Goal: Information Seeking & Learning: Check status

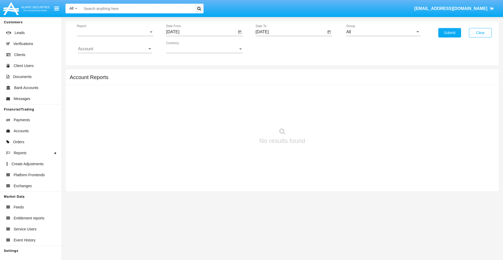
click at [115, 32] on span "Report" at bounding box center [113, 32] width 72 height 5
click at [113, 36] on span "Trades" at bounding box center [115, 36] width 74 height 13
click at [201, 32] on input "[DATE]" at bounding box center [201, 32] width 70 height 5
click at [183, 47] on span "[DATE]" at bounding box center [179, 47] width 12 height 4
click at [233, 116] on div "2025" at bounding box center [233, 115] width 16 height 9
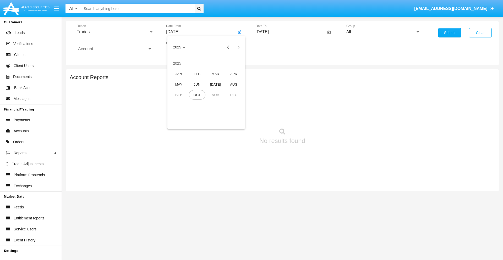
click at [215, 84] on div "[DATE]" at bounding box center [215, 84] width 16 height 9
click at [206, 91] on div "9" at bounding box center [205, 90] width 9 height 9
type input "07/09/25"
click at [290, 32] on input "[DATE]" at bounding box center [290, 32] width 70 height 5
click at [272, 47] on span "[DATE]" at bounding box center [268, 47] width 12 height 4
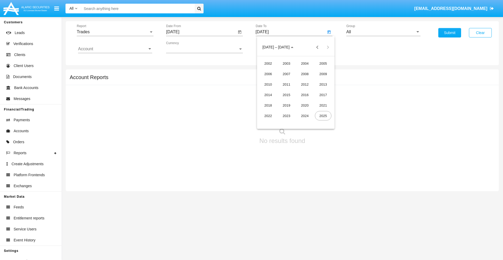
click at [323, 116] on div "2025" at bounding box center [323, 115] width 16 height 9
click at [286, 95] on div "OCT" at bounding box center [286, 94] width 16 height 9
click at [306, 80] on div "9" at bounding box center [305, 80] width 9 height 9
type input "[DATE]"
click at [383, 32] on input "All" at bounding box center [383, 32] width 74 height 5
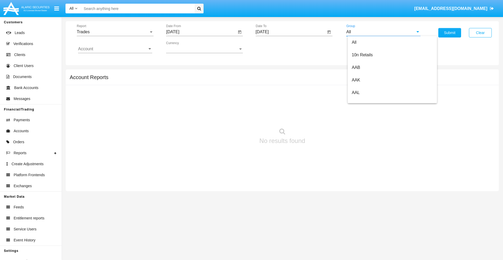
scroll to position [281, 0]
click at [368, 101] on span "Hammer Web Lite" at bounding box center [368, 101] width 34 height 4
type input "Hammer Web Lite"
click at [115, 49] on input "Account" at bounding box center [115, 49] width 74 height 5
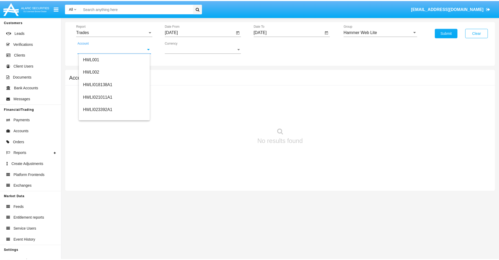
scroll to position [80, 0]
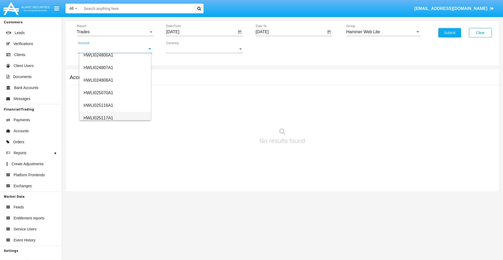
click at [98, 118] on span "HWLI025117A1" at bounding box center [98, 118] width 30 height 4
type input "HWLI025117A1"
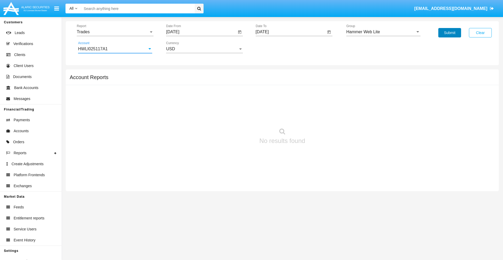
click at [449, 33] on button "Submit" at bounding box center [449, 32] width 23 height 9
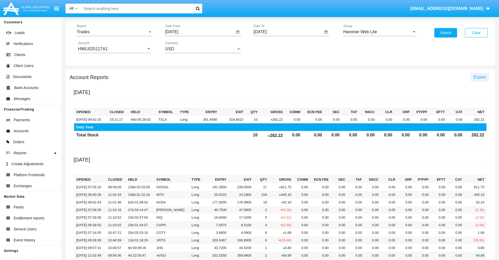
click at [479, 77] on span "Export" at bounding box center [479, 77] width 12 height 4
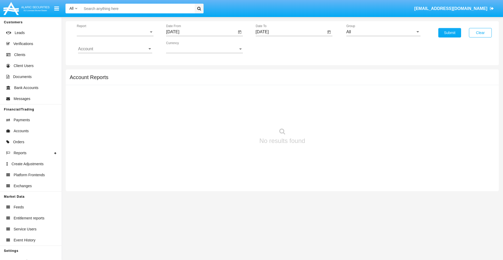
click at [115, 32] on span "Report" at bounding box center [113, 32] width 72 height 5
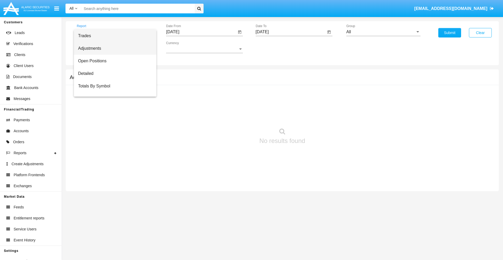
click at [113, 48] on span "Adjustments" at bounding box center [115, 48] width 74 height 13
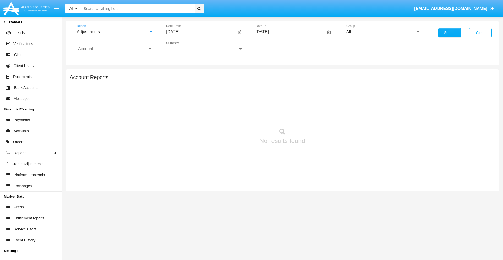
click at [201, 32] on input "[DATE]" at bounding box center [201, 32] width 70 height 5
click at [183, 47] on span "[DATE]" at bounding box center [179, 47] width 12 height 4
click at [233, 116] on div "2025" at bounding box center [233, 115] width 16 height 9
click at [178, 95] on div "SEP" at bounding box center [178, 94] width 16 height 9
click at [196, 91] on div "9" at bounding box center [195, 90] width 9 height 9
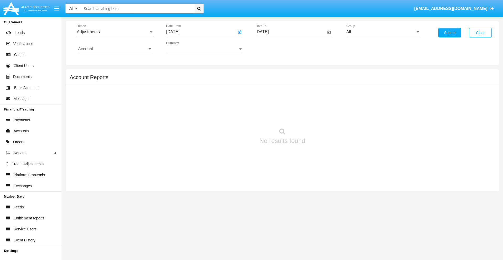
type input "[DATE]"
click at [290, 32] on input "[DATE]" at bounding box center [290, 32] width 70 height 5
click at [272, 47] on span "[DATE]" at bounding box center [268, 47] width 12 height 4
click at [323, 116] on div "2025" at bounding box center [323, 115] width 16 height 9
click at [286, 95] on div "OCT" at bounding box center [286, 94] width 16 height 9
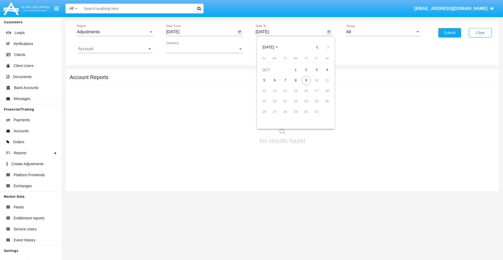
click at [306, 80] on div "9" at bounding box center [305, 80] width 9 height 9
type input "[DATE]"
click at [115, 32] on span "Report" at bounding box center [113, 32] width 72 height 5
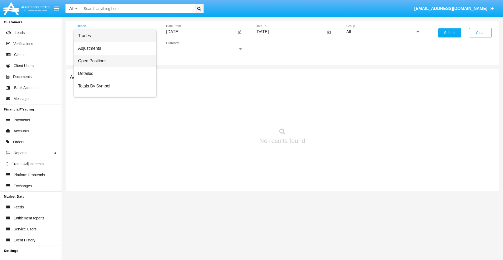
click at [113, 61] on span "Open Positions" at bounding box center [115, 61] width 74 height 13
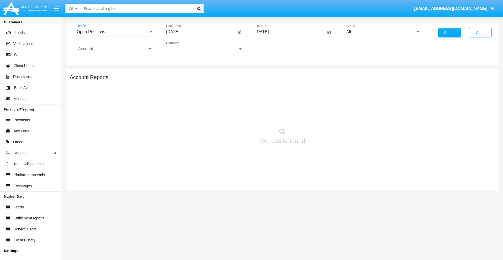
click at [201, 32] on input "[DATE]" at bounding box center [201, 32] width 70 height 5
click at [183, 47] on span "[DATE]" at bounding box center [179, 47] width 12 height 4
click at [233, 116] on div "2025" at bounding box center [233, 115] width 16 height 9
click at [178, 95] on div "SEP" at bounding box center [178, 94] width 16 height 9
click at [196, 91] on div "9" at bounding box center [195, 90] width 9 height 9
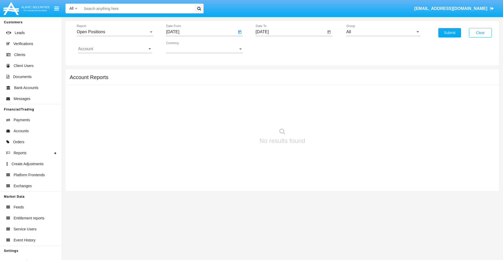
type input "[DATE]"
click at [290, 32] on input "[DATE]" at bounding box center [290, 32] width 70 height 5
click at [272, 47] on span "[DATE]" at bounding box center [268, 47] width 12 height 4
click at [323, 116] on div "2025" at bounding box center [323, 115] width 16 height 9
click at [286, 95] on div "OCT" at bounding box center [286, 94] width 16 height 9
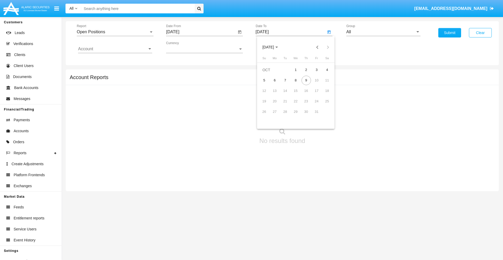
click at [306, 80] on div "9" at bounding box center [305, 80] width 9 height 9
type input "[DATE]"
click at [383, 32] on input "All" at bounding box center [383, 32] width 74 height 5
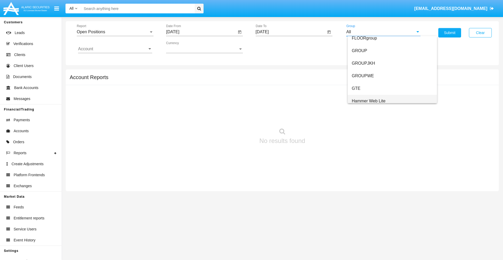
click at [368, 101] on span "Hammer Web Lite" at bounding box center [368, 101] width 34 height 4
type input "Hammer Web Lite"
click at [115, 49] on input "Account" at bounding box center [115, 49] width 74 height 5
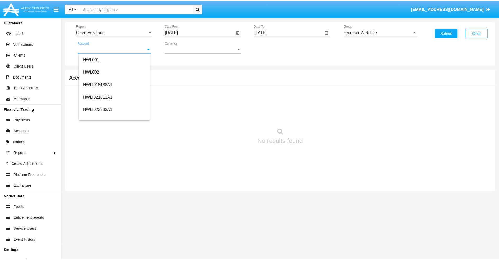
scroll to position [80, 0]
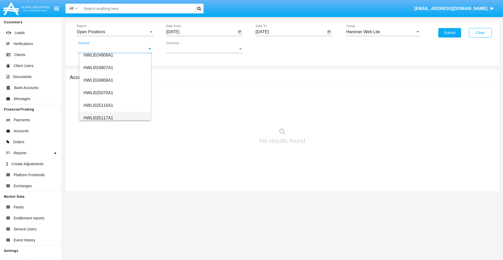
click at [98, 118] on span "HWLI025117A1" at bounding box center [98, 118] width 30 height 4
type input "HWLI025117A1"
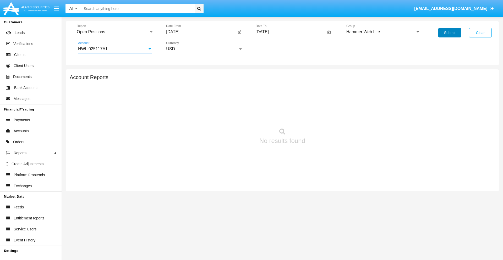
click at [449, 33] on button "Submit" at bounding box center [449, 32] width 23 height 9
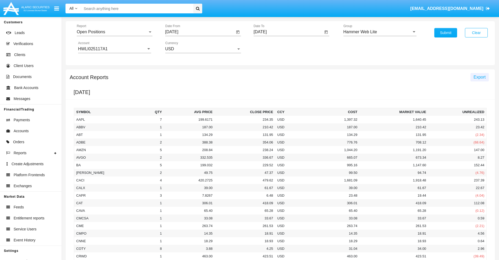
click at [479, 77] on span "Export" at bounding box center [479, 77] width 12 height 4
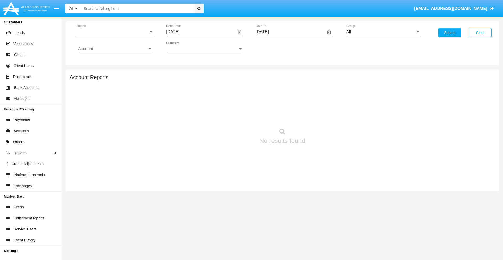
click at [115, 32] on span "Report" at bounding box center [113, 32] width 72 height 5
click at [113, 74] on span "Detailed" at bounding box center [115, 73] width 74 height 13
click at [201, 32] on input "[DATE]" at bounding box center [201, 32] width 70 height 5
click at [183, 47] on span "[DATE]" at bounding box center [179, 47] width 12 height 4
click at [233, 116] on div "2025" at bounding box center [233, 115] width 16 height 9
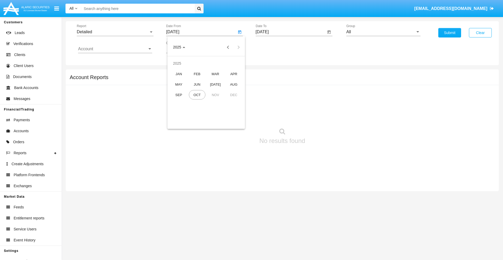
click at [178, 95] on div "SEP" at bounding box center [178, 94] width 16 height 9
click at [185, 122] on div "29" at bounding box center [184, 122] width 9 height 9
type input "[DATE]"
click at [290, 32] on input "[DATE]" at bounding box center [290, 32] width 70 height 5
click at [272, 47] on span "[DATE]" at bounding box center [268, 47] width 12 height 4
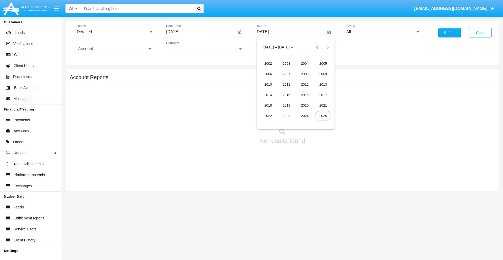
click at [323, 116] on div "2025" at bounding box center [323, 115] width 16 height 9
click at [286, 95] on div "OCT" at bounding box center [286, 94] width 16 height 9
click at [306, 80] on div "9" at bounding box center [305, 80] width 9 height 9
type input "[DATE]"
click at [383, 32] on input "All" at bounding box center [383, 32] width 74 height 5
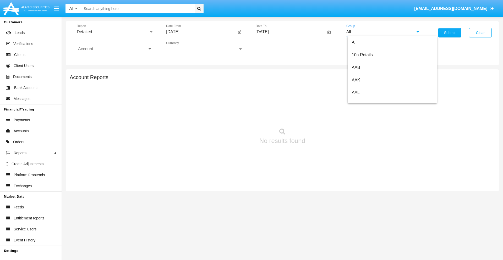
scroll to position [281, 0]
click at [368, 101] on span "Hammer Web Lite" at bounding box center [368, 101] width 34 height 4
type input "Hammer Web Lite"
click at [115, 49] on input "Account" at bounding box center [115, 49] width 74 height 5
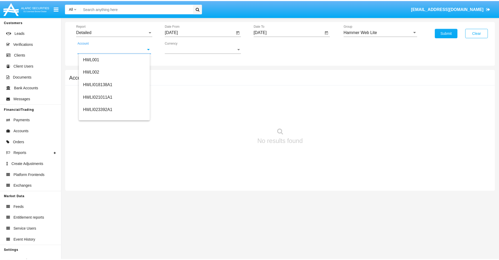
scroll to position [80, 0]
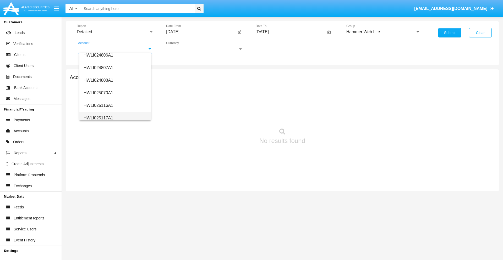
click at [98, 118] on span "HWLI025117A1" at bounding box center [98, 118] width 30 height 4
type input "HWLI025117A1"
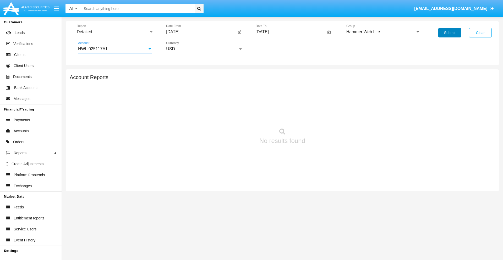
click at [449, 33] on button "Submit" at bounding box center [449, 32] width 23 height 9
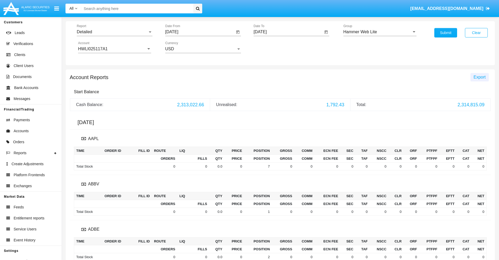
click at [479, 77] on span "Export" at bounding box center [479, 77] width 12 height 4
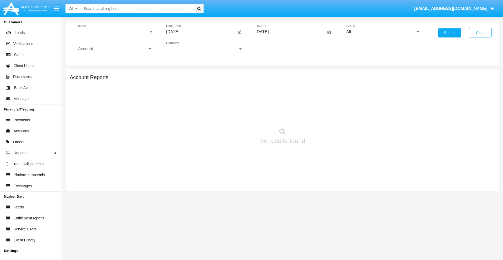
click at [115, 32] on span "Report" at bounding box center [113, 32] width 72 height 5
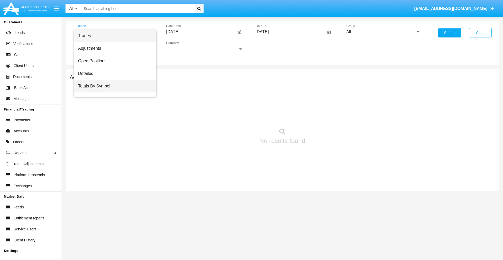
click at [113, 86] on span "Totals By Symbol" at bounding box center [115, 86] width 74 height 13
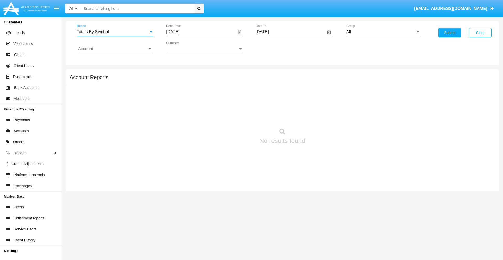
click at [201, 32] on input "[DATE]" at bounding box center [201, 32] width 70 height 5
click at [183, 47] on span "[DATE]" at bounding box center [179, 47] width 12 height 4
click at [233, 116] on div "2025" at bounding box center [233, 115] width 16 height 9
click at [178, 95] on div "SEP" at bounding box center [178, 94] width 16 height 9
click at [196, 91] on div "9" at bounding box center [195, 90] width 9 height 9
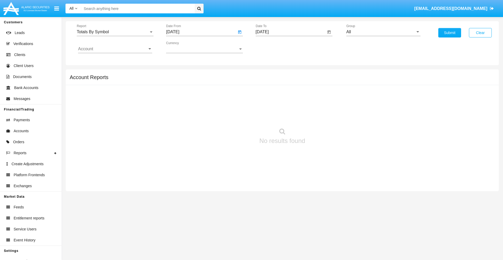
type input "09/09/25"
click at [290, 32] on input "[DATE]" at bounding box center [290, 32] width 70 height 5
click at [272, 47] on span "[DATE]" at bounding box center [268, 47] width 12 height 4
click at [323, 116] on div "2025" at bounding box center [323, 115] width 16 height 9
click at [286, 95] on div "OCT" at bounding box center [286, 94] width 16 height 9
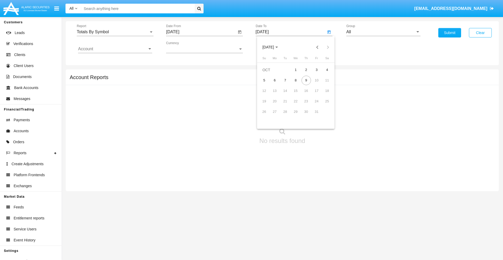
click at [306, 80] on div "9" at bounding box center [305, 80] width 9 height 9
type input "[DATE]"
click at [383, 32] on input "All" at bounding box center [383, 32] width 74 height 5
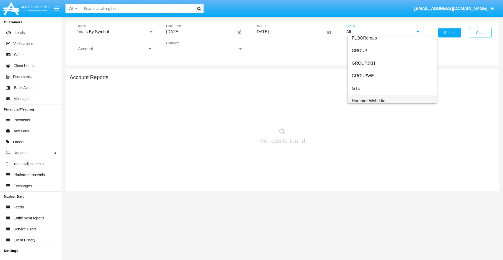
click at [368, 101] on span "Hammer Web Lite" at bounding box center [368, 101] width 34 height 4
type input "Hammer Web Lite"
click at [115, 49] on input "Account" at bounding box center [115, 49] width 74 height 5
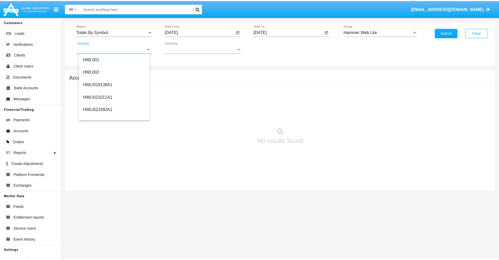
scroll to position [80, 0]
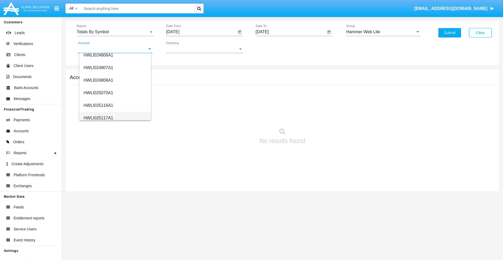
click at [98, 118] on span "HWLI025117A1" at bounding box center [98, 118] width 30 height 4
type input "HWLI025117A1"
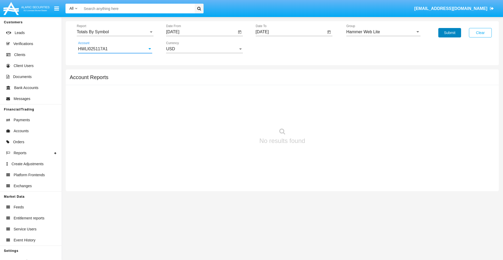
click at [449, 33] on button "Submit" at bounding box center [449, 32] width 23 height 9
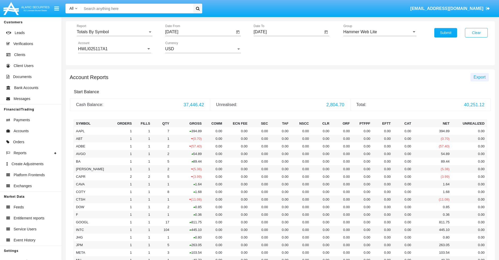
click at [479, 77] on span "Export" at bounding box center [479, 77] width 12 height 4
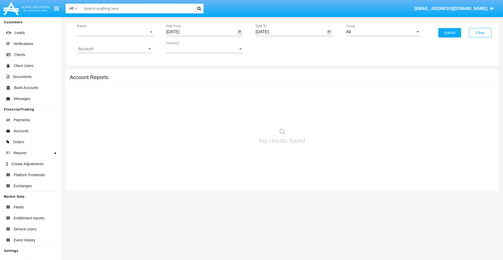
click at [115, 32] on span "Report" at bounding box center [113, 32] width 72 height 5
click at [113, 90] on span "Totals By Date" at bounding box center [115, 90] width 74 height 13
click at [201, 32] on input "[DATE]" at bounding box center [201, 32] width 70 height 5
click at [183, 47] on span "[DATE]" at bounding box center [179, 47] width 12 height 4
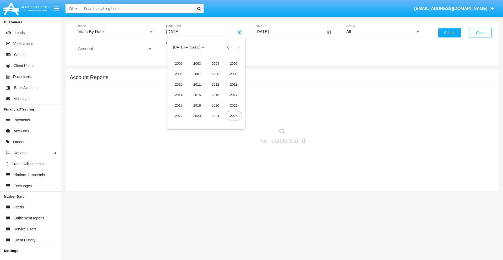
click at [233, 116] on div "2025" at bounding box center [233, 115] width 16 height 9
click at [178, 95] on div "SEP" at bounding box center [178, 94] width 16 height 9
click at [206, 111] on div "24" at bounding box center [205, 111] width 9 height 9
type input "09/24/25"
click at [290, 32] on input "[DATE]" at bounding box center [290, 32] width 70 height 5
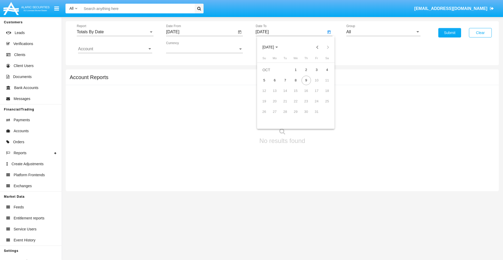
click at [272, 47] on span "[DATE]" at bounding box center [268, 47] width 12 height 4
click at [323, 116] on div "2025" at bounding box center [323, 115] width 16 height 9
click at [286, 95] on div "OCT" at bounding box center [286, 94] width 16 height 9
click at [306, 80] on div "9" at bounding box center [305, 80] width 9 height 9
type input "10/09/25"
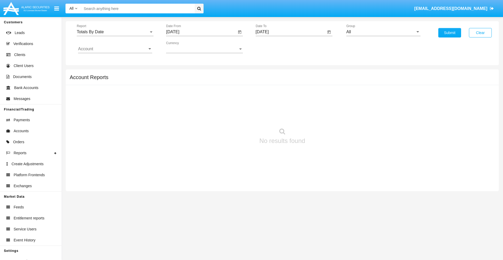
click at [383, 32] on input "All" at bounding box center [383, 32] width 74 height 5
click at [368, 101] on span "Hammer Web Lite" at bounding box center [368, 101] width 34 height 4
type input "Hammer Web Lite"
click at [115, 49] on input "Account" at bounding box center [115, 49] width 74 height 5
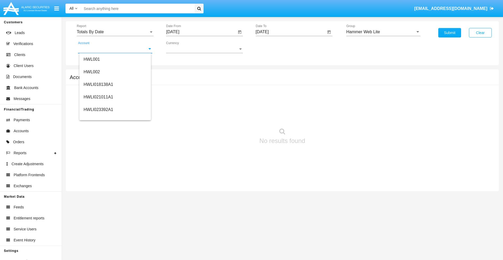
click at [98, 195] on span "HWLI025117A1" at bounding box center [98, 197] width 30 height 4
type input "HWLI025117A1"
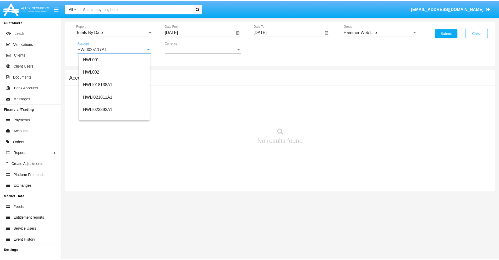
scroll to position [0, 0]
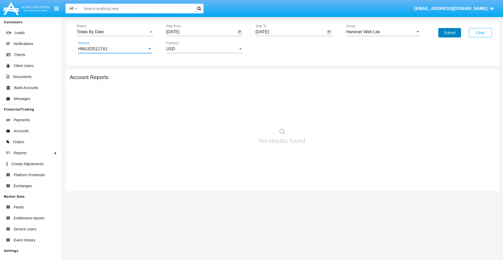
click at [449, 33] on button "Submit" at bounding box center [449, 32] width 23 height 9
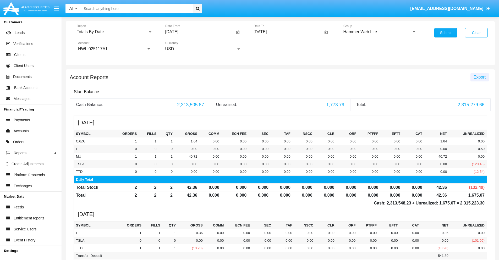
click at [479, 77] on span "Export" at bounding box center [479, 77] width 12 height 4
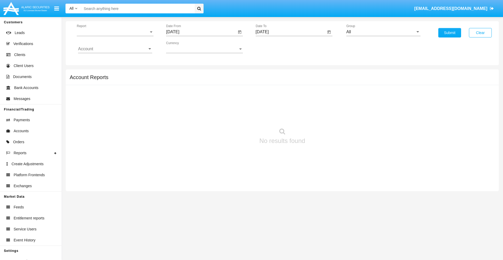
click at [115, 32] on span "Report" at bounding box center [113, 32] width 72 height 5
click at [113, 90] on span "Summary By Date" at bounding box center [115, 90] width 74 height 13
click at [201, 32] on input "[DATE]" at bounding box center [201, 32] width 70 height 5
click at [183, 47] on span "[DATE]" at bounding box center [179, 47] width 12 height 4
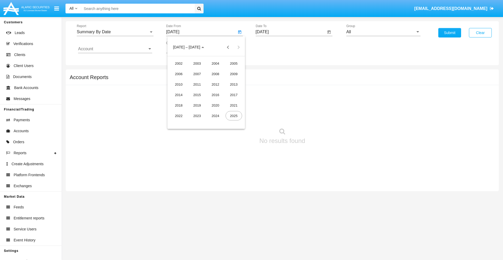
click at [233, 116] on div "2025" at bounding box center [233, 115] width 16 height 9
click at [178, 95] on div "SEP" at bounding box center [178, 94] width 16 height 9
click at [206, 111] on div "24" at bounding box center [205, 111] width 9 height 9
type input "09/24/25"
click at [290, 32] on input "[DATE]" at bounding box center [290, 32] width 70 height 5
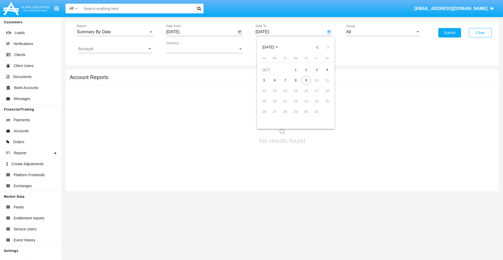
click at [272, 47] on span "[DATE]" at bounding box center [268, 47] width 12 height 4
click at [323, 116] on div "2025" at bounding box center [323, 115] width 16 height 9
click at [286, 95] on div "OCT" at bounding box center [286, 94] width 16 height 9
click at [306, 80] on div "9" at bounding box center [305, 80] width 9 height 9
type input "10/09/25"
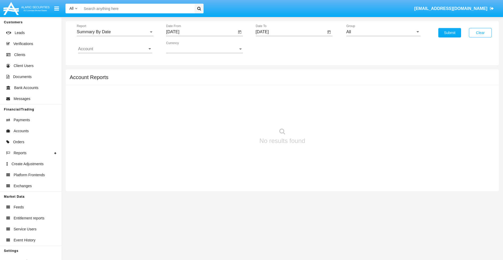
click at [383, 32] on input "All" at bounding box center [383, 32] width 74 height 5
type input "Hammer Web Lite"
click at [115, 49] on input "Account" at bounding box center [115, 49] width 74 height 5
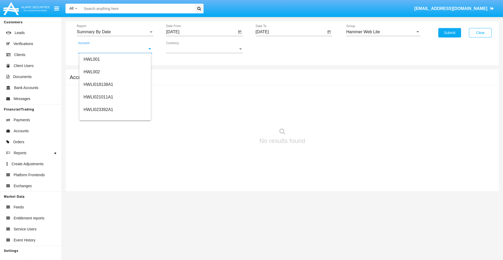
click at [98, 195] on span "HWLI025117A1" at bounding box center [98, 197] width 30 height 4
type input "HWLI025117A1"
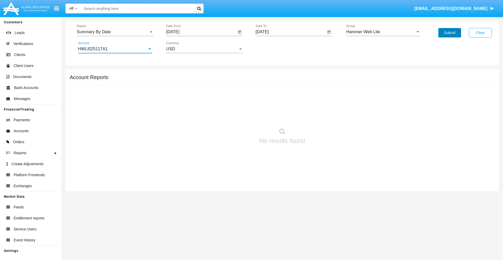
click at [449, 33] on button "Submit" at bounding box center [449, 32] width 23 height 9
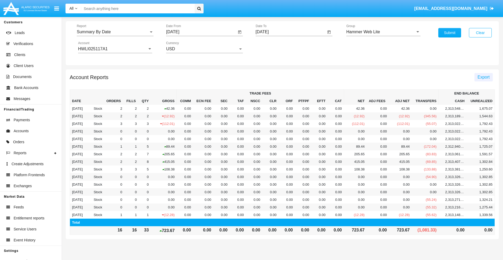
click at [483, 77] on span "Export" at bounding box center [483, 77] width 12 height 4
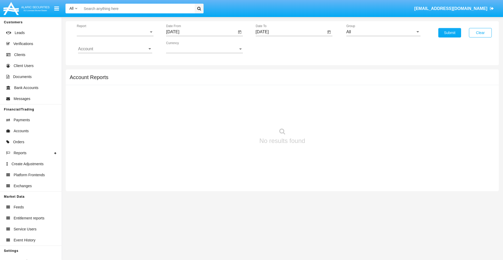
click at [115, 32] on span "Report" at bounding box center [113, 32] width 72 height 5
click at [113, 118] on span "Fees By Destination" at bounding box center [115, 124] width 74 height 13
click at [201, 32] on input "[DATE]" at bounding box center [201, 32] width 70 height 5
click at [183, 47] on span "[DATE]" at bounding box center [179, 47] width 12 height 4
click at [233, 116] on div "2025" at bounding box center [233, 115] width 16 height 9
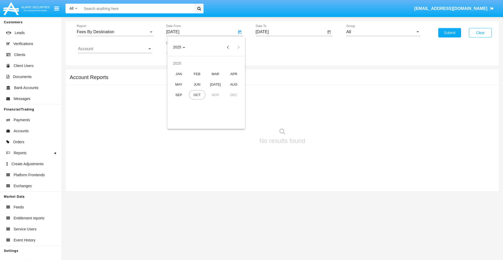
click at [215, 84] on div "[DATE]" at bounding box center [215, 84] width 16 height 9
click at [206, 91] on div "9" at bounding box center [205, 90] width 9 height 9
type input "[DATE]"
click at [290, 32] on input "[DATE]" at bounding box center [290, 32] width 70 height 5
click at [272, 47] on span "[DATE]" at bounding box center [268, 47] width 12 height 4
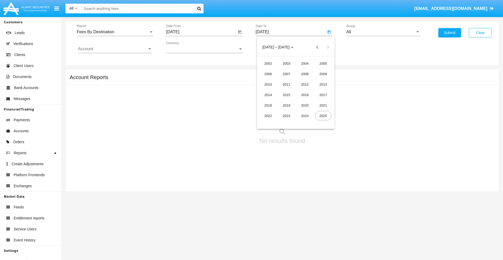
click at [323, 116] on div "2025" at bounding box center [323, 115] width 16 height 9
click at [286, 95] on div "OCT" at bounding box center [286, 94] width 16 height 9
click at [306, 80] on div "9" at bounding box center [305, 80] width 9 height 9
type input "10/09/25"
click at [383, 32] on input "All" at bounding box center [383, 32] width 74 height 5
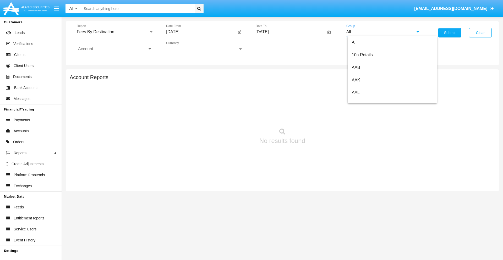
scroll to position [281, 0]
click at [368, 101] on span "Hammer Web Lite" at bounding box center [368, 101] width 34 height 4
type input "Hammer Web Lite"
click at [115, 49] on input "Account" at bounding box center [115, 49] width 74 height 5
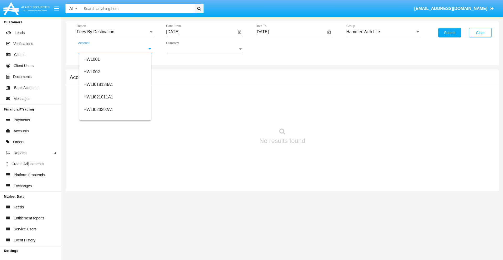
click at [98, 195] on span "HWLI025117A1" at bounding box center [98, 197] width 30 height 4
type input "HWLI025117A1"
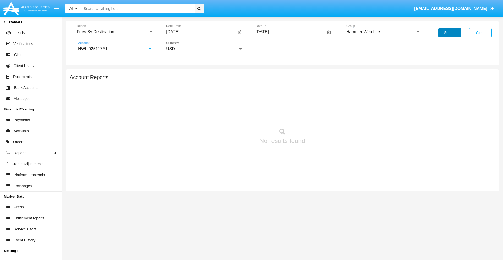
click at [449, 33] on button "Submit" at bounding box center [449, 32] width 23 height 9
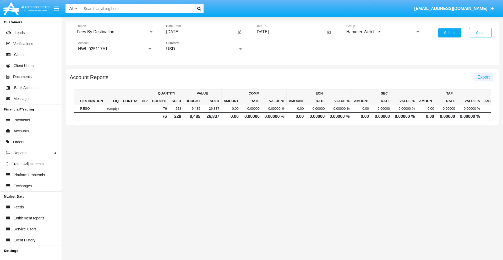
click at [483, 77] on span "Export" at bounding box center [483, 77] width 12 height 4
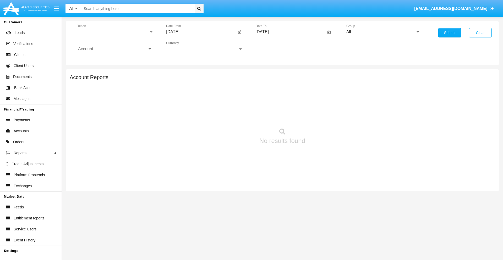
click at [115, 32] on span "Report" at bounding box center [113, 32] width 72 height 5
click at [113, 36] on span "Trades" at bounding box center [115, 36] width 74 height 13
click at [201, 32] on input "[DATE]" at bounding box center [201, 32] width 70 height 5
click at [183, 47] on span "[DATE]" at bounding box center [179, 47] width 12 height 4
click at [197, 105] on div "2019" at bounding box center [197, 105] width 16 height 9
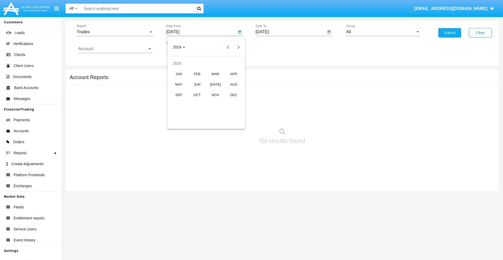
click at [178, 74] on div "JAN" at bounding box center [178, 73] width 16 height 9
click at [196, 80] on div "1" at bounding box center [195, 80] width 9 height 9
type input "[DATE]"
click at [290, 32] on input "[DATE]" at bounding box center [290, 32] width 70 height 5
click at [272, 47] on span "[DATE]" at bounding box center [268, 47] width 12 height 4
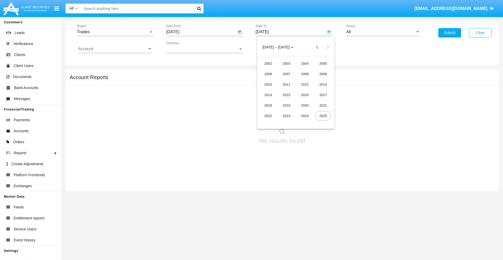
click at [286, 105] on div "2019" at bounding box center [286, 105] width 16 height 9
click at [268, 74] on div "JAN" at bounding box center [268, 73] width 16 height 9
click at [285, 80] on div "1" at bounding box center [284, 80] width 9 height 9
type input "[DATE]"
click at [115, 49] on input "Account" at bounding box center [115, 49] width 74 height 5
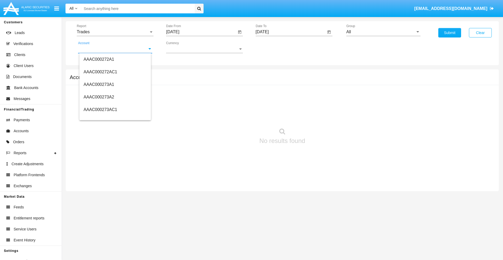
scroll to position [66888, 0]
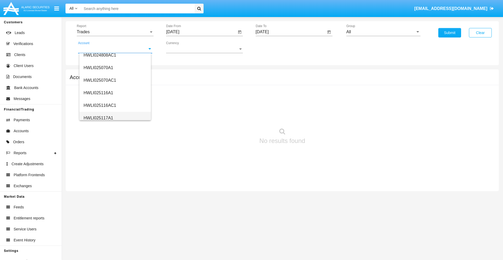
click at [98, 118] on span "HWLI025117A1" at bounding box center [98, 118] width 30 height 4
type input "HWLI025117A1"
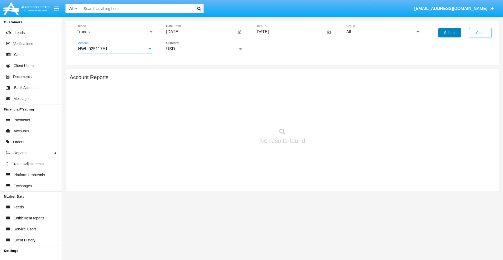
click at [449, 33] on button "Submit" at bounding box center [449, 32] width 23 height 9
click at [115, 32] on span "Report" at bounding box center [113, 32] width 72 height 5
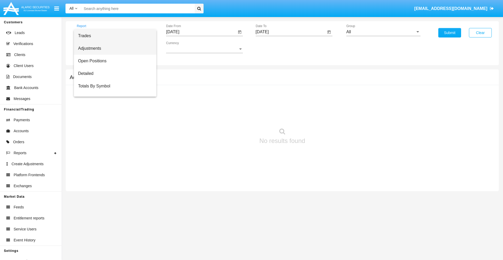
click at [113, 48] on span "Adjustments" at bounding box center [115, 48] width 74 height 13
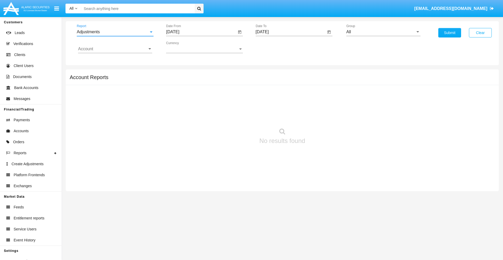
click at [201, 32] on input "[DATE]" at bounding box center [201, 32] width 70 height 5
click at [183, 47] on span "[DATE]" at bounding box center [179, 47] width 12 height 4
click at [197, 105] on div "2019" at bounding box center [197, 105] width 16 height 9
click at [178, 74] on div "JAN" at bounding box center [178, 73] width 16 height 9
click at [196, 80] on div "1" at bounding box center [195, 80] width 9 height 9
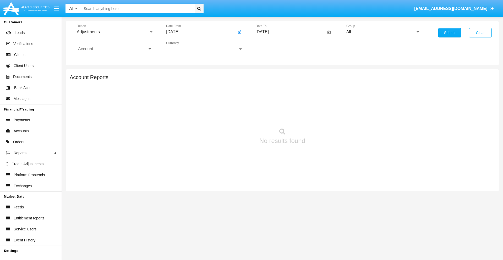
type input "[DATE]"
click at [290, 32] on input "[DATE]" at bounding box center [290, 32] width 70 height 5
click at [272, 47] on span "[DATE]" at bounding box center [268, 47] width 12 height 4
click at [286, 105] on div "2019" at bounding box center [286, 105] width 16 height 9
click at [268, 74] on div "JAN" at bounding box center [268, 73] width 16 height 9
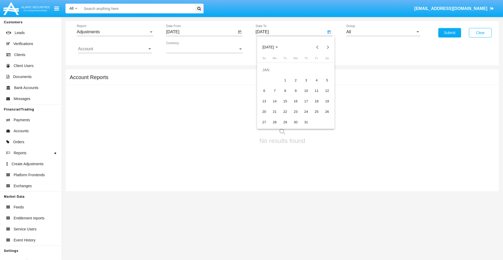
click at [285, 80] on div "1" at bounding box center [284, 80] width 9 height 9
type input "[DATE]"
click at [115, 49] on input "Account" at bounding box center [115, 49] width 74 height 5
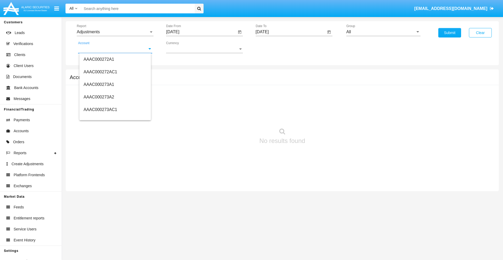
scroll to position [66888, 0]
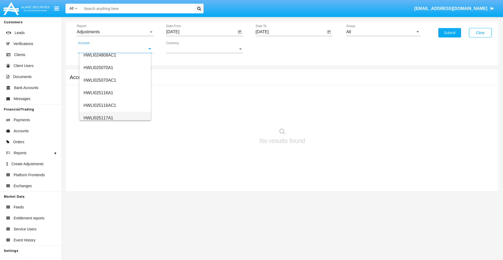
click at [98, 118] on span "HWLI025117A1" at bounding box center [98, 118] width 30 height 4
type input "HWLI025117A1"
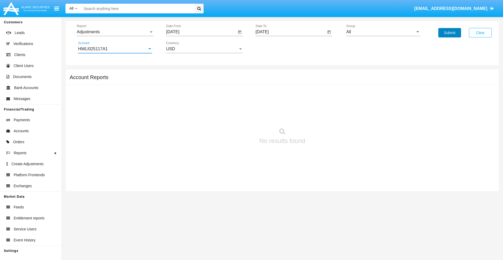
click at [449, 33] on button "Submit" at bounding box center [449, 32] width 23 height 9
click at [115, 32] on span "Report" at bounding box center [113, 32] width 72 height 5
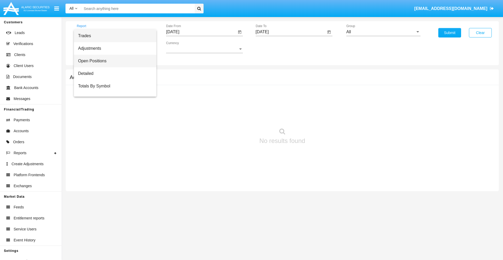
click at [113, 61] on span "Open Positions" at bounding box center [115, 61] width 74 height 13
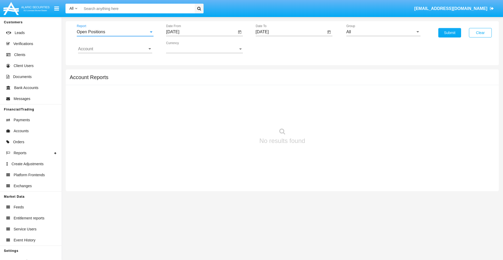
click at [201, 32] on input "[DATE]" at bounding box center [201, 32] width 70 height 5
click at [183, 47] on span "[DATE]" at bounding box center [179, 47] width 12 height 4
click at [197, 105] on div "2019" at bounding box center [197, 105] width 16 height 9
click at [178, 74] on div "JAN" at bounding box center [178, 73] width 16 height 9
click at [196, 80] on div "1" at bounding box center [195, 80] width 9 height 9
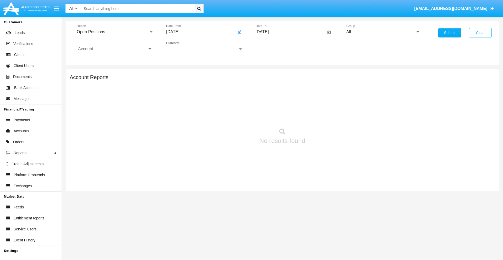
type input "[DATE]"
click at [290, 32] on input "[DATE]" at bounding box center [290, 32] width 70 height 5
click at [272, 47] on span "[DATE]" at bounding box center [268, 47] width 12 height 4
click at [286, 105] on div "2019" at bounding box center [286, 105] width 16 height 9
click at [268, 74] on div "JAN" at bounding box center [268, 73] width 16 height 9
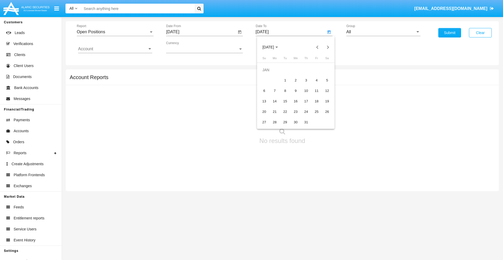
click at [285, 80] on div "1" at bounding box center [284, 80] width 9 height 9
type input "[DATE]"
click at [115, 49] on input "Account" at bounding box center [115, 49] width 74 height 5
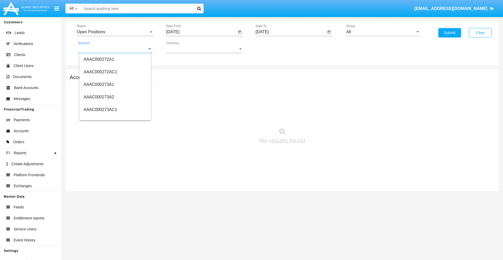
scroll to position [66888, 0]
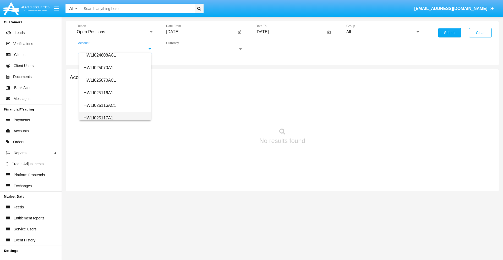
click at [98, 118] on span "HWLI025117A1" at bounding box center [98, 118] width 30 height 4
type input "HWLI025117A1"
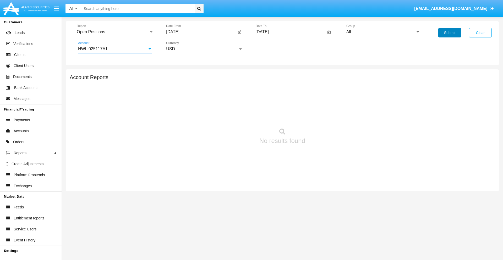
click at [449, 33] on button "Submit" at bounding box center [449, 32] width 23 height 9
click at [115, 32] on span "Report" at bounding box center [113, 32] width 72 height 5
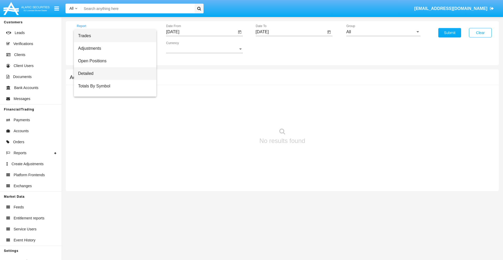
click at [113, 74] on span "Detailed" at bounding box center [115, 73] width 74 height 13
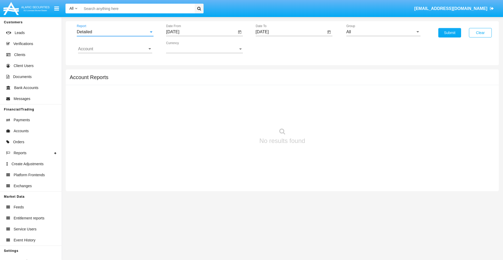
click at [201, 32] on input "[DATE]" at bounding box center [201, 32] width 70 height 5
click at [183, 47] on span "[DATE]" at bounding box center [179, 47] width 12 height 4
click at [197, 105] on div "2019" at bounding box center [197, 105] width 16 height 9
click at [178, 74] on div "JAN" at bounding box center [178, 73] width 16 height 9
click at [196, 80] on div "1" at bounding box center [195, 80] width 9 height 9
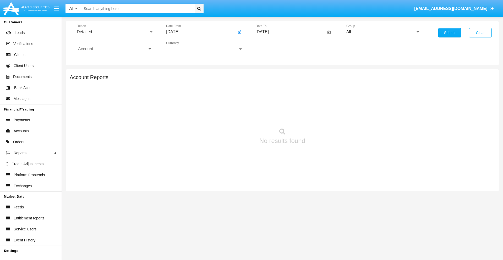
type input "[DATE]"
click at [290, 32] on input "[DATE]" at bounding box center [290, 32] width 70 height 5
click at [272, 47] on span "[DATE]" at bounding box center [268, 47] width 12 height 4
click at [286, 105] on div "2019" at bounding box center [286, 105] width 16 height 9
click at [268, 74] on div "JAN" at bounding box center [268, 73] width 16 height 9
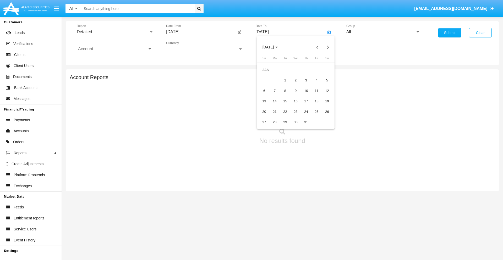
click at [285, 80] on div "1" at bounding box center [284, 80] width 9 height 9
type input "[DATE]"
click at [115, 49] on input "Account" at bounding box center [115, 49] width 74 height 5
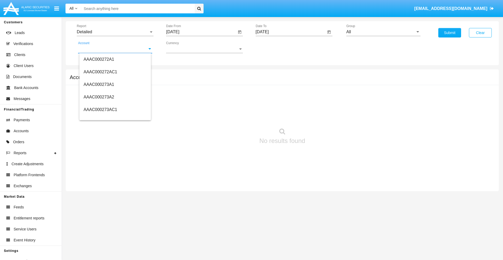
scroll to position [66888, 0]
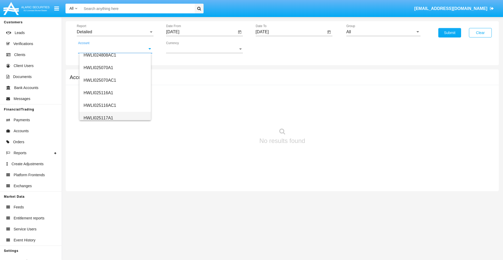
click at [98, 118] on span "HWLI025117A1" at bounding box center [98, 118] width 30 height 4
type input "HWLI025117A1"
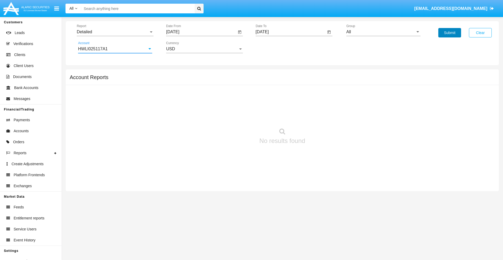
click at [449, 33] on button "Submit" at bounding box center [449, 32] width 23 height 9
click at [115, 32] on span "Report" at bounding box center [113, 32] width 72 height 5
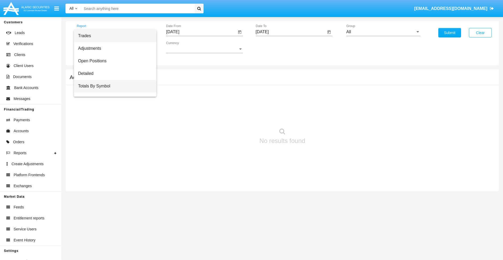
click at [113, 86] on span "Totals By Symbol" at bounding box center [115, 86] width 74 height 13
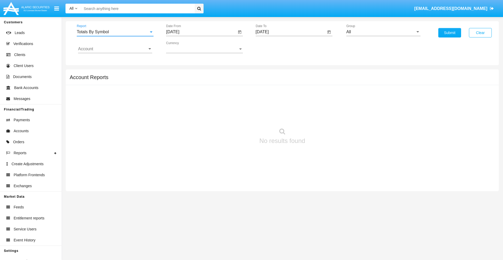
click at [201, 32] on input "[DATE]" at bounding box center [201, 32] width 70 height 5
click at [183, 47] on span "[DATE]" at bounding box center [179, 47] width 12 height 4
click at [197, 105] on div "2019" at bounding box center [197, 105] width 16 height 9
click at [178, 74] on div "JAN" at bounding box center [178, 73] width 16 height 9
click at [196, 80] on div "1" at bounding box center [195, 80] width 9 height 9
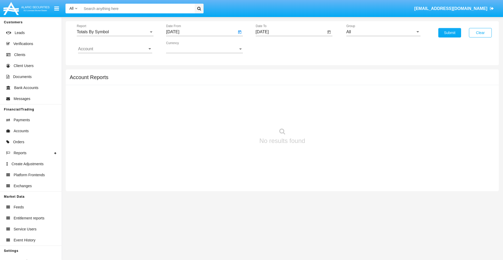
type input "[DATE]"
click at [290, 32] on input "[DATE]" at bounding box center [290, 32] width 70 height 5
click at [272, 47] on span "[DATE]" at bounding box center [268, 47] width 12 height 4
click at [286, 105] on div "2019" at bounding box center [286, 105] width 16 height 9
click at [268, 74] on div "JAN" at bounding box center [268, 73] width 16 height 9
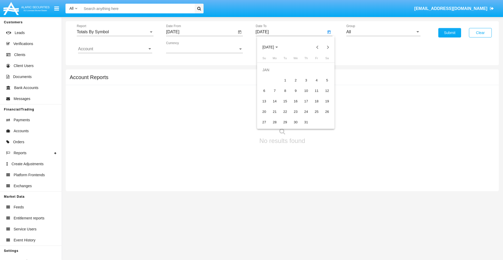
click at [285, 80] on div "1" at bounding box center [284, 80] width 9 height 9
type input "[DATE]"
click at [115, 49] on input "Account" at bounding box center [115, 49] width 74 height 5
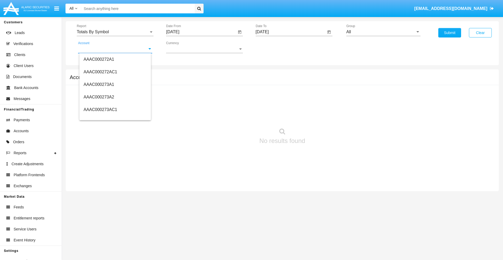
scroll to position [66888, 0]
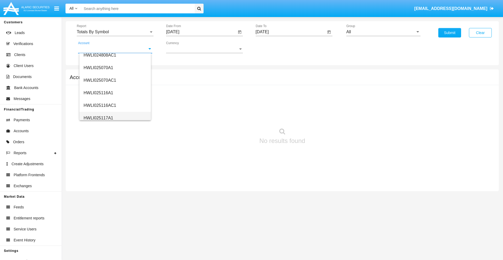
click at [98, 118] on span "HWLI025117A1" at bounding box center [98, 118] width 30 height 4
type input "HWLI025117A1"
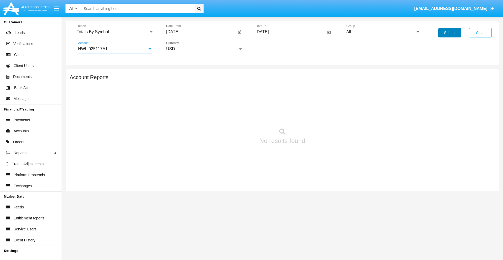
click at [449, 33] on button "Submit" at bounding box center [449, 32] width 23 height 9
click at [115, 32] on span "Report" at bounding box center [113, 32] width 72 height 5
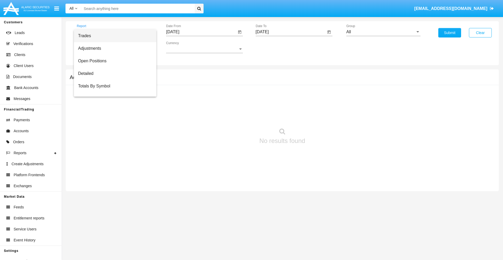
scroll to position [8, 0]
click at [113, 90] on span "Totals By Date" at bounding box center [115, 90] width 74 height 13
click at [201, 32] on input "[DATE]" at bounding box center [201, 32] width 70 height 5
click at [183, 47] on span "[DATE]" at bounding box center [179, 47] width 12 height 4
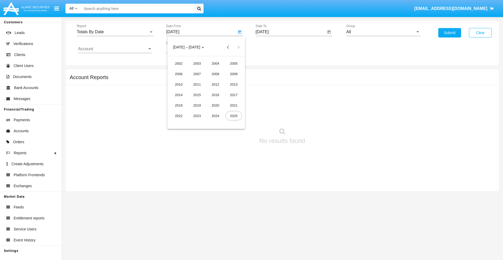
click at [197, 105] on div "2019" at bounding box center [197, 105] width 16 height 9
click at [178, 74] on div "JAN" at bounding box center [178, 73] width 16 height 9
click at [196, 80] on div "1" at bounding box center [195, 80] width 9 height 9
type input "[DATE]"
click at [290, 32] on input "[DATE]" at bounding box center [290, 32] width 70 height 5
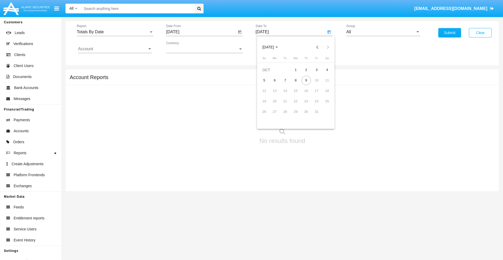
click at [272, 47] on span "[DATE]" at bounding box center [268, 47] width 12 height 4
click at [286, 105] on div "2019" at bounding box center [286, 105] width 16 height 9
click at [268, 74] on div "JAN" at bounding box center [268, 73] width 16 height 9
click at [285, 80] on div "1" at bounding box center [284, 80] width 9 height 9
type input "[DATE]"
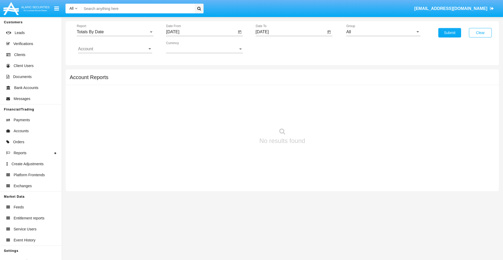
click at [115, 49] on input "Account" at bounding box center [115, 49] width 74 height 5
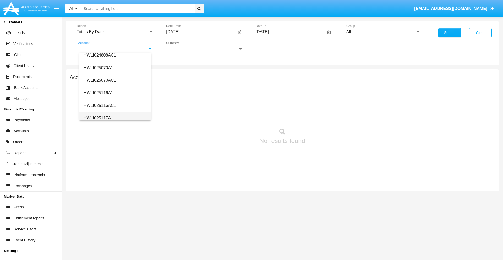
click at [98, 118] on span "HWLI025117A1" at bounding box center [98, 118] width 30 height 4
type input "HWLI025117A1"
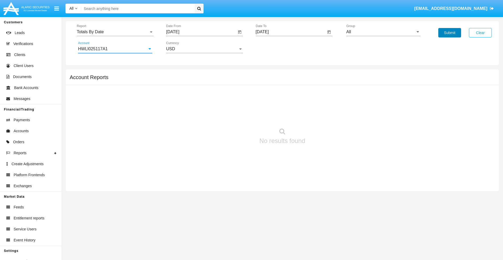
click at [449, 33] on button "Submit" at bounding box center [449, 32] width 23 height 9
click at [115, 32] on span "Report" at bounding box center [113, 32] width 72 height 5
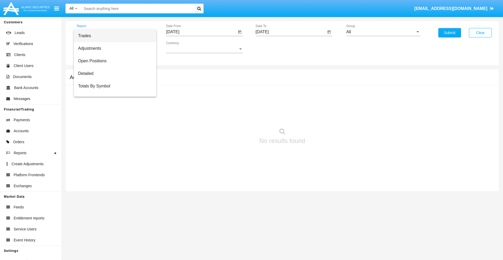
scroll to position [21, 0]
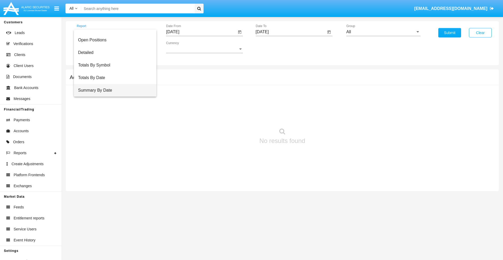
click at [113, 90] on span "Summary By Date" at bounding box center [115, 90] width 74 height 13
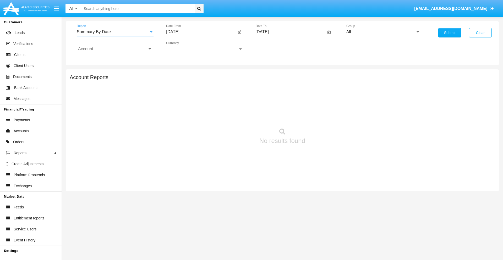
click at [201, 32] on input "[DATE]" at bounding box center [201, 32] width 70 height 5
click at [183, 47] on span "[DATE]" at bounding box center [179, 47] width 12 height 4
click at [197, 105] on div "2019" at bounding box center [197, 105] width 16 height 9
click at [178, 74] on div "JAN" at bounding box center [178, 73] width 16 height 9
click at [196, 80] on div "1" at bounding box center [195, 80] width 9 height 9
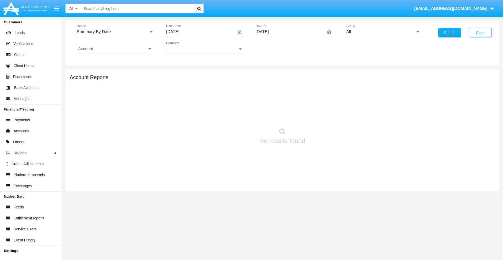
type input "[DATE]"
click at [290, 32] on input "[DATE]" at bounding box center [290, 32] width 70 height 5
click at [272, 47] on span "[DATE]" at bounding box center [268, 47] width 12 height 4
click at [286, 105] on div "2019" at bounding box center [286, 105] width 16 height 9
click at [268, 74] on div "JAN" at bounding box center [268, 73] width 16 height 9
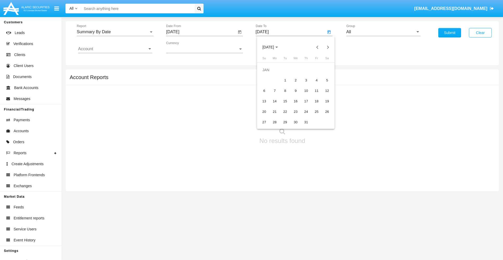
click at [285, 80] on div "1" at bounding box center [284, 80] width 9 height 9
type input "[DATE]"
click at [115, 49] on input "Account" at bounding box center [115, 49] width 74 height 5
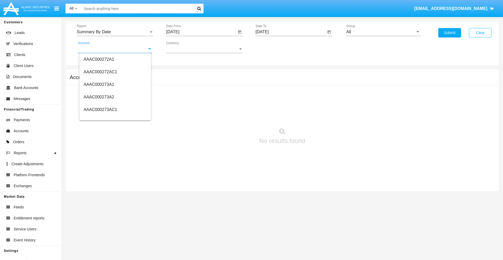
scroll to position [66888, 0]
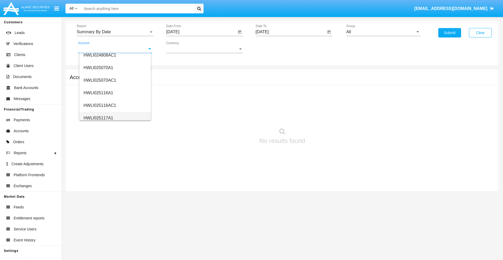
click at [98, 118] on span "HWLI025117A1" at bounding box center [98, 118] width 30 height 4
type input "HWLI025117A1"
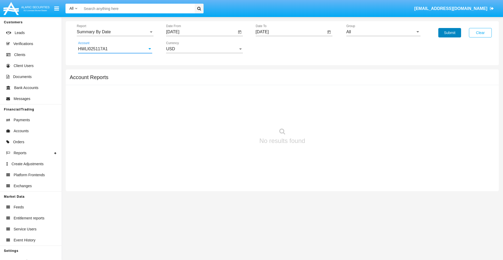
click at [449, 33] on button "Submit" at bounding box center [449, 32] width 23 height 9
click at [115, 32] on span "Report" at bounding box center [113, 32] width 72 height 5
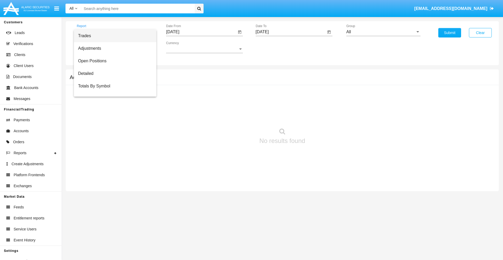
scroll to position [34, 0]
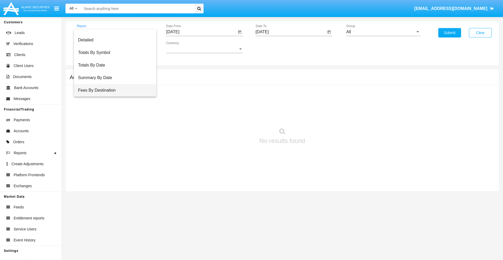
click at [113, 90] on span "Fees By Destination" at bounding box center [115, 90] width 74 height 13
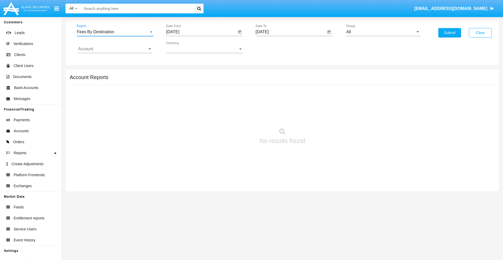
click at [201, 32] on input "[DATE]" at bounding box center [201, 32] width 70 height 5
click at [183, 47] on span "[DATE]" at bounding box center [179, 47] width 12 height 4
click at [197, 105] on div "2019" at bounding box center [197, 105] width 16 height 9
click at [178, 74] on div "JAN" at bounding box center [178, 73] width 16 height 9
click at [196, 80] on div "1" at bounding box center [195, 80] width 9 height 9
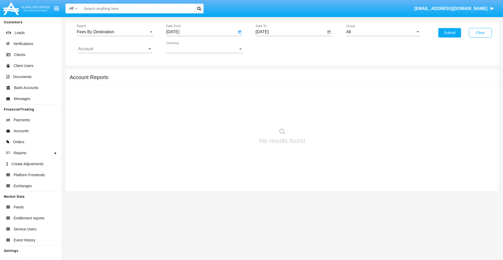
type input "[DATE]"
click at [290, 32] on input "[DATE]" at bounding box center [290, 32] width 70 height 5
click at [272, 47] on span "[DATE]" at bounding box center [268, 47] width 12 height 4
click at [286, 105] on div "2019" at bounding box center [286, 105] width 16 height 9
click at [268, 74] on div "JAN" at bounding box center [268, 73] width 16 height 9
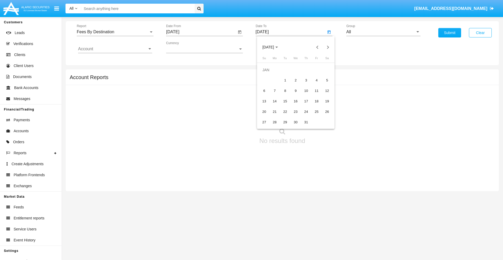
click at [285, 80] on div "1" at bounding box center [284, 80] width 9 height 9
type input "[DATE]"
click at [115, 49] on input "Account" at bounding box center [115, 49] width 74 height 5
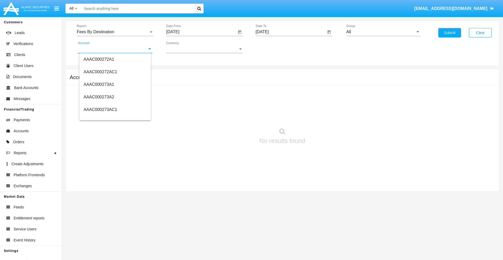
scroll to position [66888, 0]
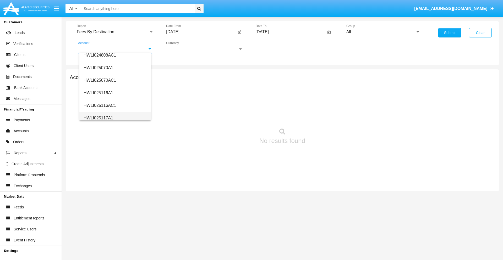
click at [98, 118] on span "HWLI025117A1" at bounding box center [98, 118] width 30 height 4
type input "HWLI025117A1"
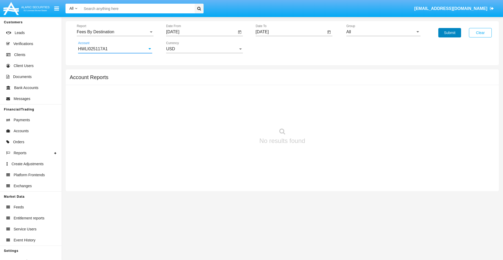
click at [449, 33] on button "Submit" at bounding box center [449, 32] width 23 height 9
click at [115, 32] on span "Report" at bounding box center [113, 32] width 72 height 5
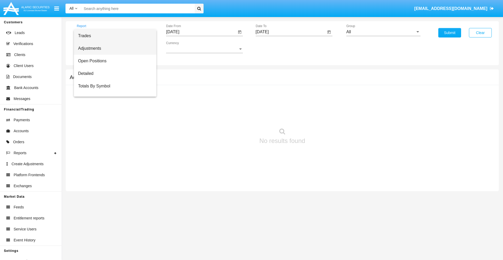
click at [113, 48] on span "Adjustments" at bounding box center [115, 48] width 74 height 13
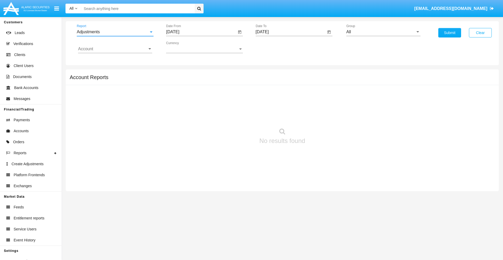
click at [201, 32] on input "[DATE]" at bounding box center [201, 32] width 70 height 5
click at [183, 47] on span "[DATE]" at bounding box center [179, 47] width 12 height 4
click at [233, 116] on div "2025" at bounding box center [233, 115] width 16 height 9
click at [178, 95] on div "SEP" at bounding box center [178, 94] width 16 height 9
click at [196, 91] on div "9" at bounding box center [195, 90] width 9 height 9
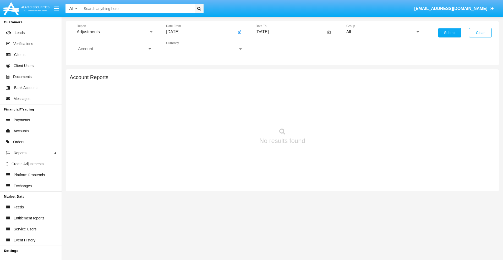
type input "[DATE]"
click at [290, 32] on input "[DATE]" at bounding box center [290, 32] width 70 height 5
click at [272, 47] on span "[DATE]" at bounding box center [268, 47] width 12 height 4
click at [323, 116] on div "2025" at bounding box center [323, 115] width 16 height 9
click at [286, 95] on div "OCT" at bounding box center [286, 94] width 16 height 9
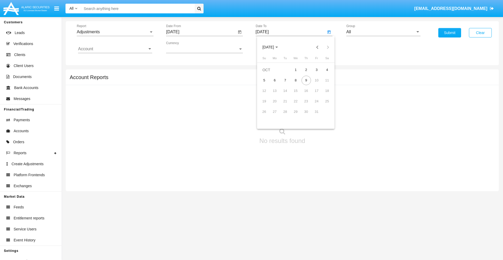
click at [306, 80] on div "9" at bounding box center [305, 80] width 9 height 9
type input "[DATE]"
click at [383, 32] on input "All" at bounding box center [383, 32] width 74 height 5
click at [365, 216] on span "Company AQA" at bounding box center [365, 218] width 28 height 4
type input "Company AQA"
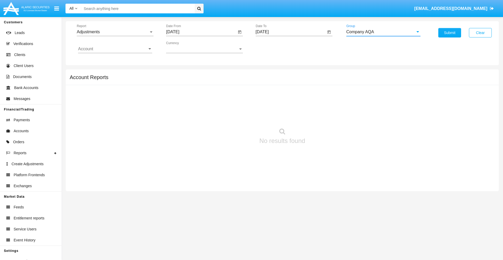
click at [115, 49] on input "Account" at bounding box center [115, 49] width 74 height 5
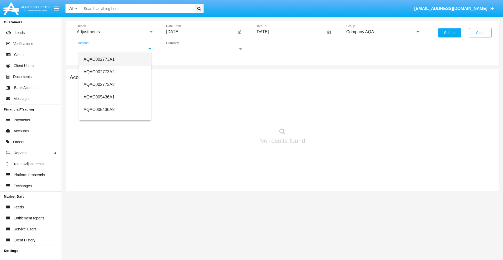
click at [99, 59] on span "AQAC002773A1" at bounding box center [98, 59] width 31 height 4
type input "AQAC002773A1"
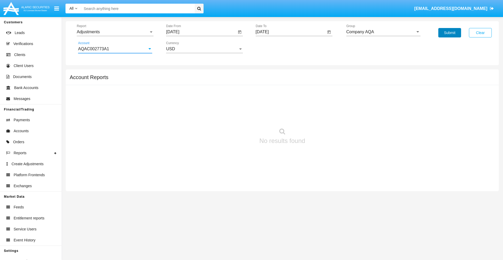
click at [449, 33] on button "Submit" at bounding box center [449, 32] width 23 height 9
click at [115, 32] on span "Report" at bounding box center [113, 32] width 72 height 5
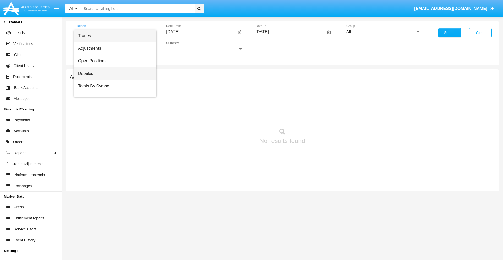
click at [113, 74] on span "Detailed" at bounding box center [115, 73] width 74 height 13
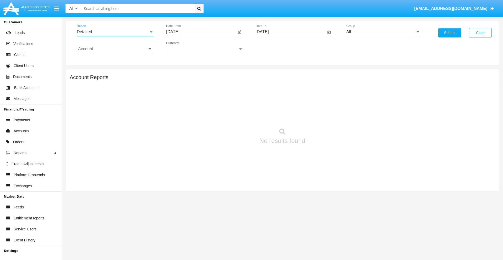
click at [201, 32] on input "[DATE]" at bounding box center [201, 32] width 70 height 5
click at [183, 47] on span "[DATE]" at bounding box center [179, 47] width 12 height 4
click at [233, 116] on div "2025" at bounding box center [233, 115] width 16 height 9
click at [178, 95] on div "SEP" at bounding box center [178, 94] width 16 height 9
click at [185, 122] on div "29" at bounding box center [184, 122] width 9 height 9
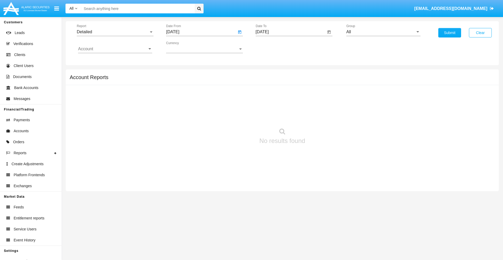
type input "09/29/25"
click at [290, 32] on input "[DATE]" at bounding box center [290, 32] width 70 height 5
click at [272, 47] on span "[DATE]" at bounding box center [268, 47] width 12 height 4
click at [323, 116] on div "2025" at bounding box center [323, 115] width 16 height 9
click at [286, 95] on div "OCT" at bounding box center [286, 94] width 16 height 9
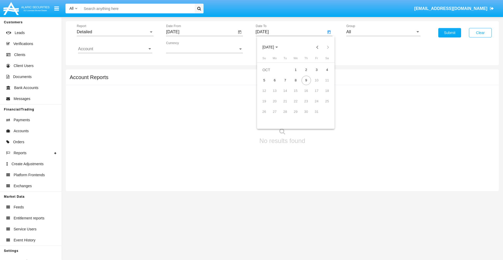
click at [306, 80] on div "9" at bounding box center [305, 80] width 9 height 9
type input "[DATE]"
click at [383, 32] on input "All" at bounding box center [383, 32] width 74 height 5
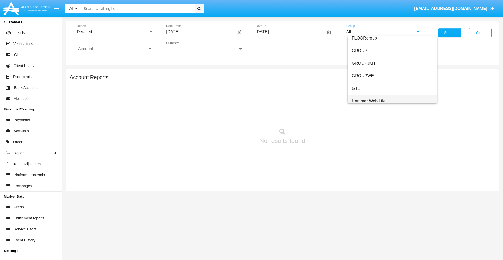
click at [368, 101] on span "Hammer Web Lite" at bounding box center [368, 101] width 34 height 4
type input "Hammer Web Lite"
click at [115, 49] on input "Account" at bounding box center [115, 49] width 74 height 5
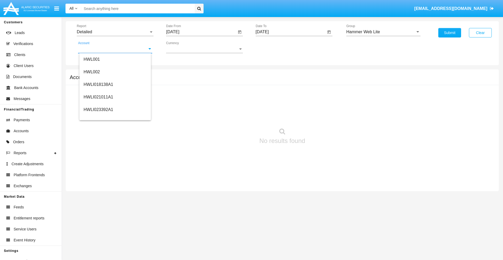
click at [98, 195] on span "HWLI025117A1" at bounding box center [98, 197] width 30 height 4
type input "HWLI025117A1"
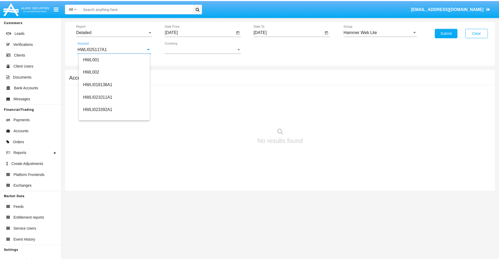
scroll to position [0, 0]
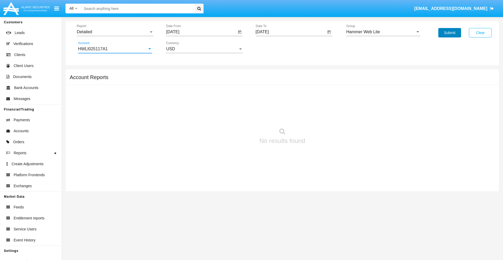
click at [449, 33] on button "Submit" at bounding box center [449, 32] width 23 height 9
click at [115, 32] on span "Report" at bounding box center [113, 32] width 72 height 5
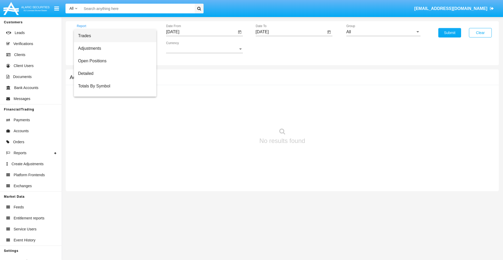
scroll to position [34, 0]
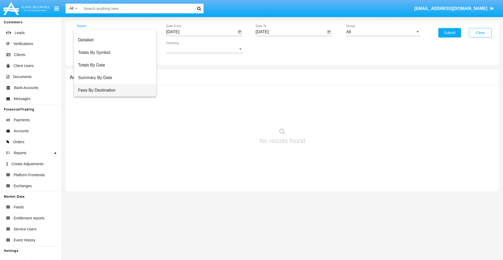
click at [113, 90] on span "Fees By Destination" at bounding box center [115, 90] width 74 height 13
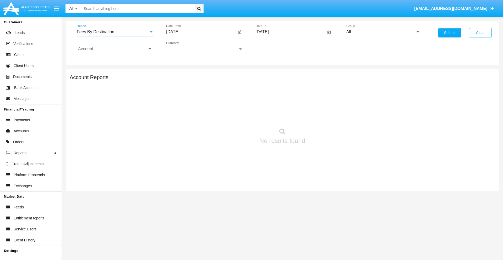
click at [201, 32] on input "[DATE]" at bounding box center [201, 32] width 70 height 5
click at [183, 47] on span "[DATE]" at bounding box center [179, 47] width 12 height 4
click at [233, 116] on div "2025" at bounding box center [233, 115] width 16 height 9
click at [215, 84] on div "[DATE]" at bounding box center [215, 84] width 16 height 9
click at [206, 91] on div "9" at bounding box center [205, 90] width 9 height 9
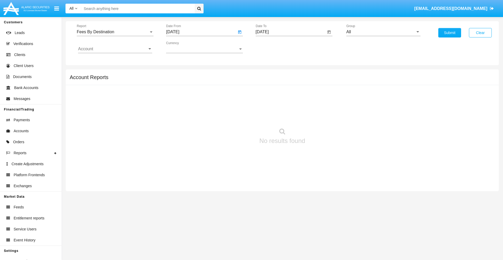
type input "[DATE]"
click at [290, 32] on input "[DATE]" at bounding box center [290, 32] width 70 height 5
click at [272, 47] on span "[DATE]" at bounding box center [268, 47] width 12 height 4
click at [323, 116] on div "2025" at bounding box center [323, 115] width 16 height 9
click at [286, 95] on div "OCT" at bounding box center [286, 94] width 16 height 9
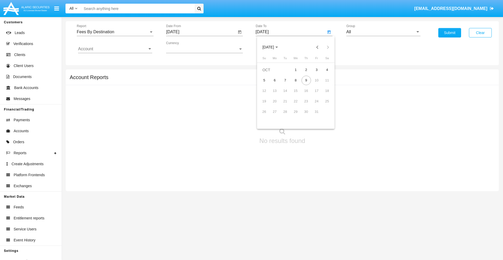
click at [306, 80] on div "9" at bounding box center [305, 80] width 9 height 9
type input "[DATE]"
click at [383, 32] on input "All" at bounding box center [383, 32] width 74 height 5
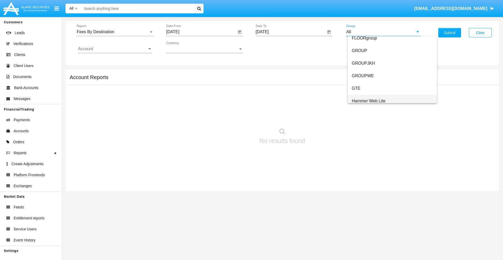
click at [368, 101] on span "Hammer Web Lite" at bounding box center [368, 101] width 34 height 4
type input "Hammer Web Lite"
click at [115, 49] on input "Account" at bounding box center [115, 49] width 74 height 5
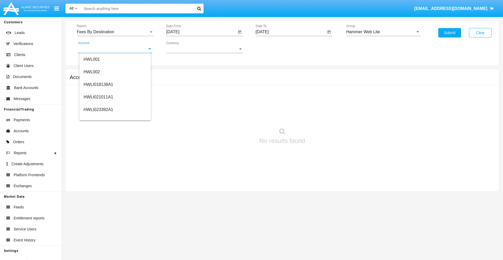
scroll to position [80, 0]
click at [98, 118] on span "HWLI025117A1" at bounding box center [98, 118] width 30 height 4
type input "HWLI025117A1"
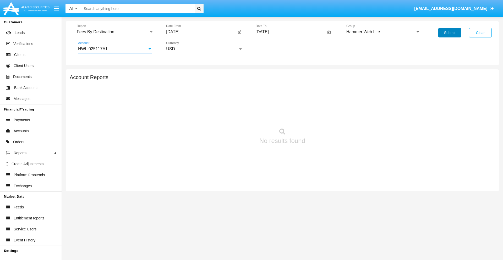
click at [449, 33] on button "Submit" at bounding box center [449, 32] width 23 height 9
click at [115, 32] on span "Report" at bounding box center [113, 32] width 72 height 5
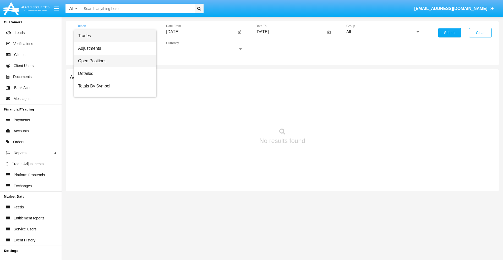
click at [113, 61] on span "Open Positions" at bounding box center [115, 61] width 74 height 13
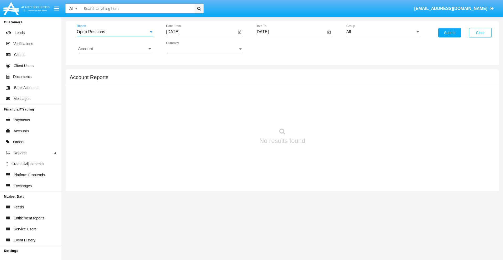
click at [201, 32] on input "[DATE]" at bounding box center [201, 32] width 70 height 5
click at [183, 47] on span "[DATE]" at bounding box center [179, 47] width 12 height 4
click at [233, 116] on div "2025" at bounding box center [233, 115] width 16 height 9
click at [178, 95] on div "SEP" at bounding box center [178, 94] width 16 height 9
click at [196, 91] on div "9" at bounding box center [195, 90] width 9 height 9
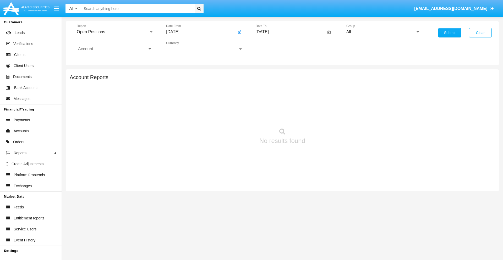
type input "[DATE]"
click at [290, 32] on input "[DATE]" at bounding box center [290, 32] width 70 height 5
click at [272, 47] on span "[DATE]" at bounding box center [268, 47] width 12 height 4
click at [323, 116] on div "2025" at bounding box center [323, 115] width 16 height 9
click at [286, 95] on div "OCT" at bounding box center [286, 94] width 16 height 9
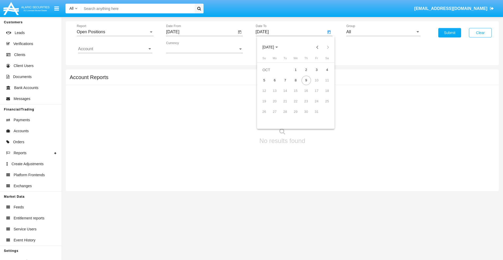
click at [306, 80] on div "9" at bounding box center [305, 80] width 9 height 9
type input "[DATE]"
click at [383, 32] on input "All" at bounding box center [383, 32] width 74 height 5
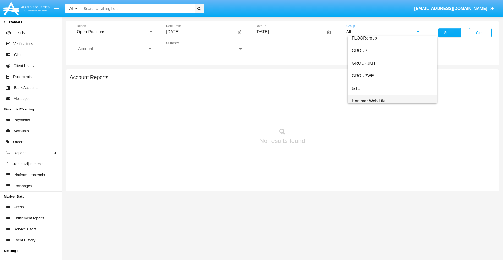
click at [368, 101] on span "Hammer Web Lite" at bounding box center [368, 101] width 34 height 4
type input "Hammer Web Lite"
click at [115, 49] on input "Account" at bounding box center [115, 49] width 74 height 5
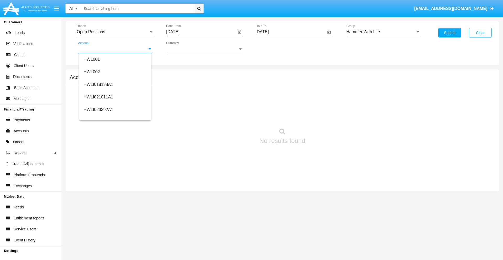
click at [98, 195] on span "HWLI025117A1" at bounding box center [98, 197] width 30 height 4
type input "HWLI025117A1"
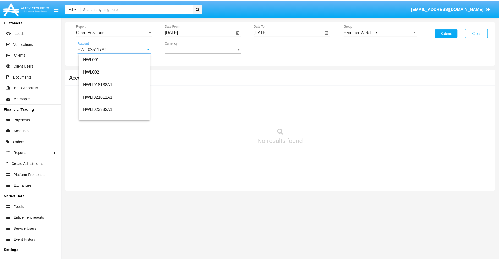
scroll to position [0, 0]
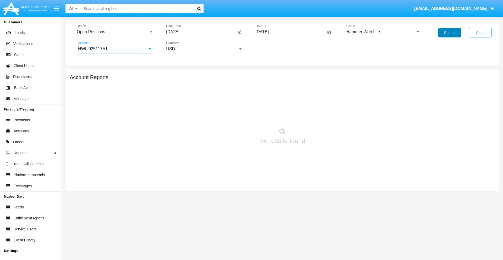
click at [449, 33] on button "Submit" at bounding box center [449, 32] width 23 height 9
click at [115, 32] on span "Report" at bounding box center [113, 32] width 72 height 5
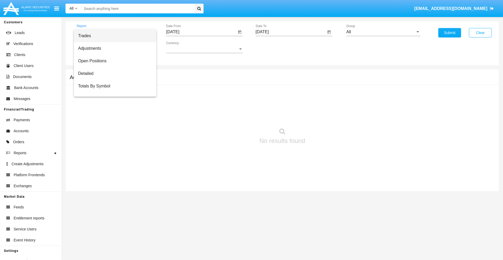
scroll to position [21, 0]
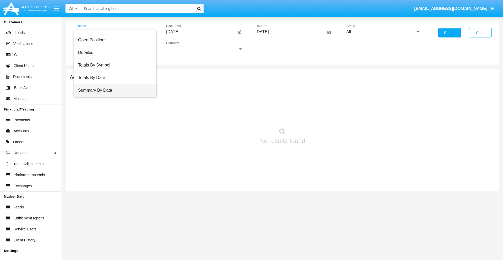
click at [113, 90] on span "Summary By Date" at bounding box center [115, 90] width 74 height 13
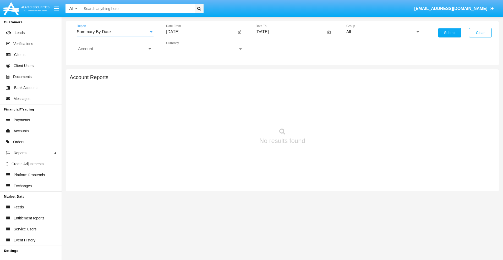
click at [201, 32] on input "[DATE]" at bounding box center [201, 32] width 70 height 5
click at [183, 47] on span "[DATE]" at bounding box center [179, 47] width 12 height 4
click at [233, 116] on div "2025" at bounding box center [233, 115] width 16 height 9
click at [178, 95] on div "SEP" at bounding box center [178, 94] width 16 height 9
click at [206, 111] on div "24" at bounding box center [205, 111] width 9 height 9
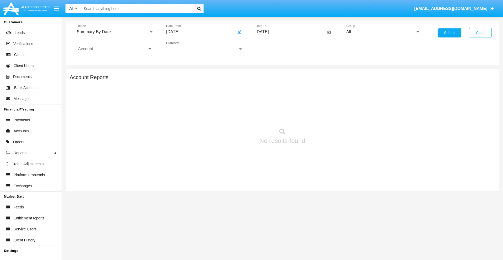
type input "09/24/25"
click at [290, 32] on input "[DATE]" at bounding box center [290, 32] width 70 height 5
click at [272, 47] on span "[DATE]" at bounding box center [268, 47] width 12 height 4
click at [323, 116] on div "2025" at bounding box center [323, 115] width 16 height 9
click at [286, 95] on div "OCT" at bounding box center [286, 94] width 16 height 9
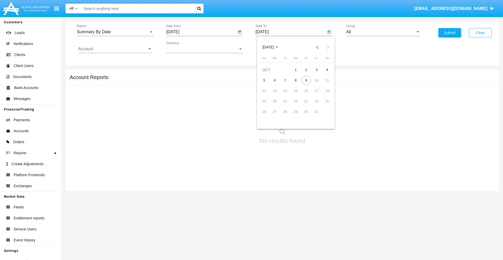
click at [306, 80] on div "9" at bounding box center [305, 80] width 9 height 9
type input "[DATE]"
click at [383, 32] on input "All" at bounding box center [383, 32] width 74 height 5
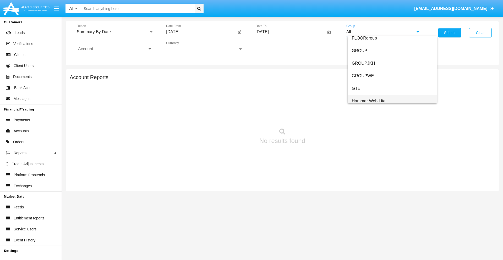
click at [368, 101] on span "Hammer Web Lite" at bounding box center [368, 101] width 34 height 4
type input "Hammer Web Lite"
click at [115, 49] on input "Account" at bounding box center [115, 49] width 74 height 5
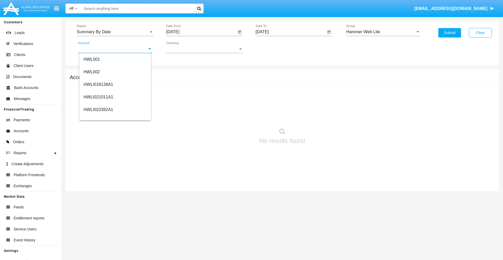
scroll to position [80, 0]
click at [98, 118] on span "HWLI025117A1" at bounding box center [98, 118] width 30 height 4
type input "HWLI025117A1"
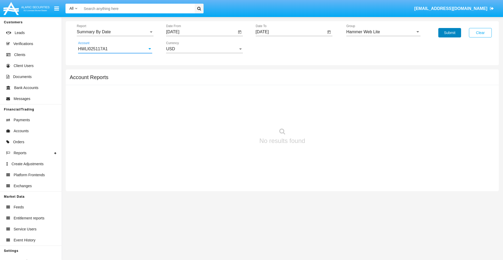
click at [449, 33] on button "Submit" at bounding box center [449, 32] width 23 height 9
click at [115, 32] on span "Report" at bounding box center [113, 32] width 72 height 5
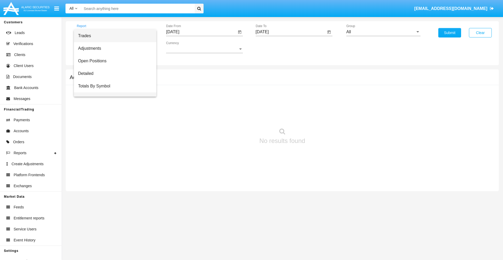
click at [113, 92] on span "Totals By Date" at bounding box center [115, 98] width 74 height 13
click at [201, 32] on input "[DATE]" at bounding box center [201, 32] width 70 height 5
click at [183, 47] on span "[DATE]" at bounding box center [179, 47] width 12 height 4
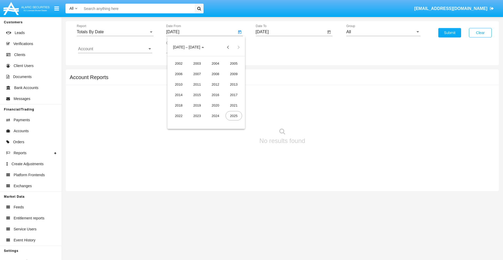
click at [233, 116] on div "2025" at bounding box center [233, 115] width 16 height 9
click at [178, 95] on div "SEP" at bounding box center [178, 94] width 16 height 9
click at [206, 111] on div "24" at bounding box center [205, 111] width 9 height 9
type input "[DATE]"
click at [290, 32] on input "[DATE]" at bounding box center [290, 32] width 70 height 5
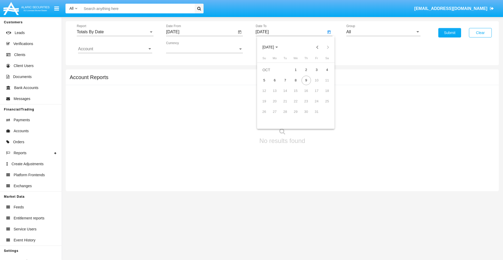
click at [272, 47] on span "[DATE]" at bounding box center [268, 47] width 12 height 4
click at [323, 116] on div "2025" at bounding box center [323, 115] width 16 height 9
click at [286, 95] on div "OCT" at bounding box center [286, 94] width 16 height 9
click at [306, 80] on div "9" at bounding box center [305, 80] width 9 height 9
type input "[DATE]"
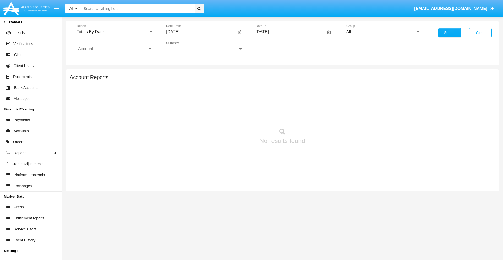
click at [383, 32] on input "All" at bounding box center [383, 32] width 74 height 5
type input "Hammer Web Lite"
click at [115, 49] on input "Account" at bounding box center [115, 49] width 74 height 5
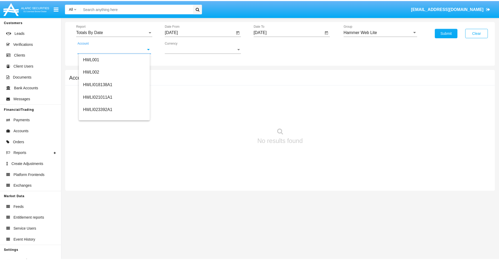
scroll to position [80, 0]
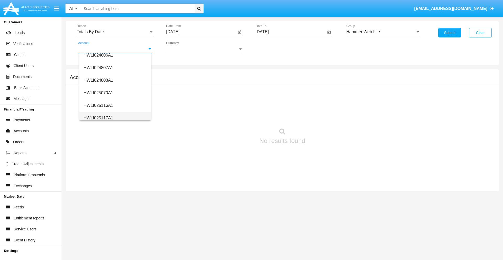
click at [98, 118] on span "HWLI025117A1" at bounding box center [98, 118] width 30 height 4
type input "HWLI025117A1"
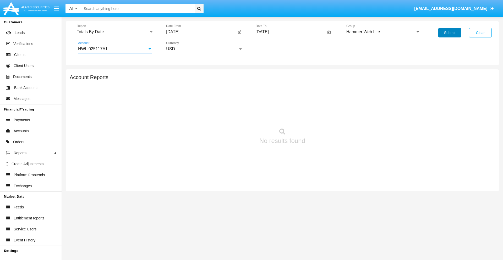
click at [449, 33] on button "Submit" at bounding box center [449, 32] width 23 height 9
click at [115, 32] on span "Report" at bounding box center [113, 32] width 72 height 5
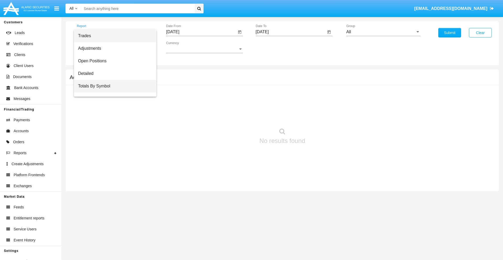
click at [113, 86] on span "Totals By Symbol" at bounding box center [115, 86] width 74 height 13
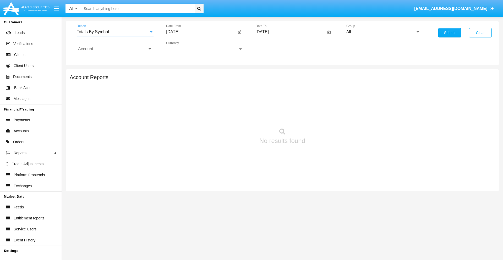
click at [201, 32] on input "[DATE]" at bounding box center [201, 32] width 70 height 5
click at [183, 47] on span "[DATE]" at bounding box center [179, 47] width 12 height 4
click at [233, 116] on div "2025" at bounding box center [233, 115] width 16 height 9
click at [178, 95] on div "SEP" at bounding box center [178, 94] width 16 height 9
click at [196, 91] on div "9" at bounding box center [195, 90] width 9 height 9
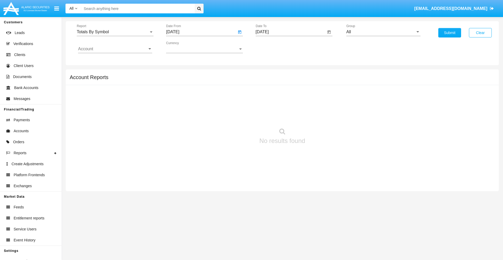
type input "[DATE]"
click at [290, 32] on input "[DATE]" at bounding box center [290, 32] width 70 height 5
click at [272, 47] on span "[DATE]" at bounding box center [268, 47] width 12 height 4
click at [323, 116] on div "2025" at bounding box center [323, 115] width 16 height 9
click at [286, 95] on div "OCT" at bounding box center [286, 94] width 16 height 9
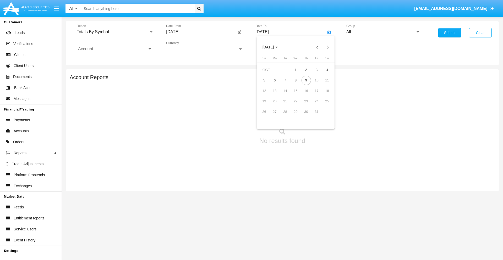
click at [306, 80] on div "9" at bounding box center [305, 80] width 9 height 9
type input "[DATE]"
click at [383, 32] on input "All" at bounding box center [383, 32] width 74 height 5
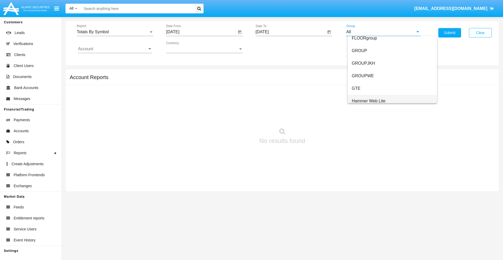
click at [368, 101] on span "Hammer Web Lite" at bounding box center [368, 101] width 34 height 4
type input "Hammer Web Lite"
click at [115, 49] on input "Account" at bounding box center [115, 49] width 74 height 5
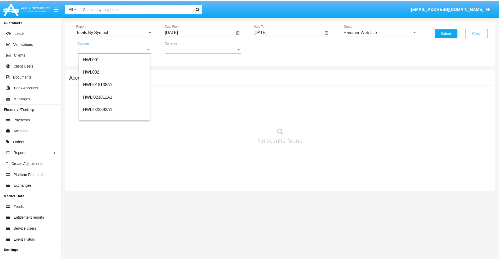
scroll to position [80, 0]
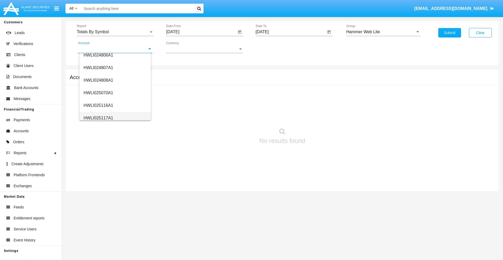
click at [98, 118] on span "HWLI025117A1" at bounding box center [98, 118] width 30 height 4
type input "HWLI025117A1"
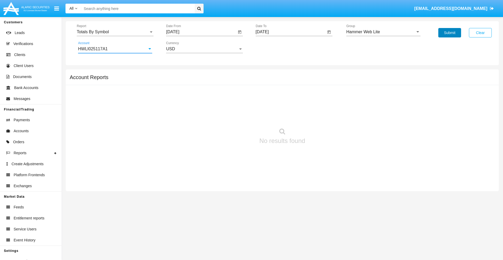
click at [449, 33] on button "Submit" at bounding box center [449, 32] width 23 height 9
click at [115, 32] on span "Report" at bounding box center [113, 32] width 72 height 5
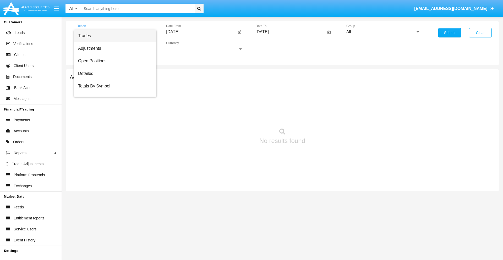
click at [113, 36] on span "Trades" at bounding box center [115, 36] width 74 height 13
click at [201, 32] on input "[DATE]" at bounding box center [201, 32] width 70 height 5
click at [183, 47] on span "[DATE]" at bounding box center [179, 47] width 12 height 4
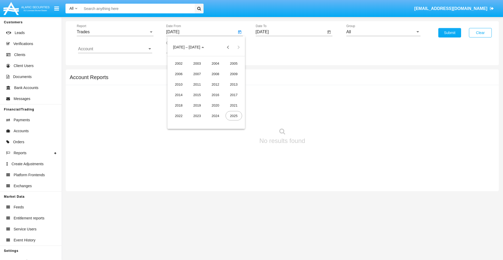
click at [233, 116] on div "2025" at bounding box center [233, 115] width 16 height 9
click at [215, 84] on div "[DATE]" at bounding box center [215, 84] width 16 height 9
click at [206, 91] on div "9" at bounding box center [205, 90] width 9 height 9
type input "[DATE]"
click at [290, 32] on input "[DATE]" at bounding box center [290, 32] width 70 height 5
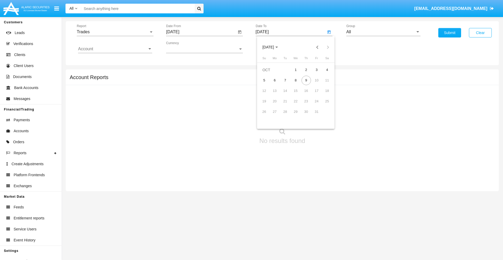
click at [272, 47] on span "[DATE]" at bounding box center [268, 47] width 12 height 4
click at [323, 116] on div "2025" at bounding box center [323, 115] width 16 height 9
click at [286, 95] on div "OCT" at bounding box center [286, 94] width 16 height 9
click at [306, 80] on div "9" at bounding box center [305, 80] width 9 height 9
type input "[DATE]"
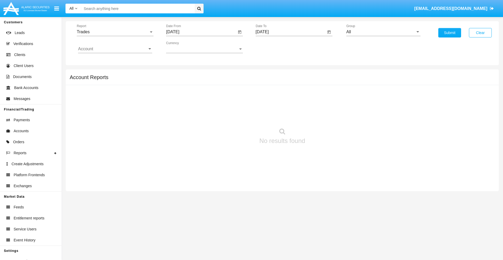
click at [383, 32] on input "All" at bounding box center [383, 32] width 74 height 5
click at [368, 101] on span "Hammer Web Lite" at bounding box center [368, 101] width 34 height 4
type input "Hammer Web Lite"
click at [115, 49] on input "Account" at bounding box center [115, 49] width 74 height 5
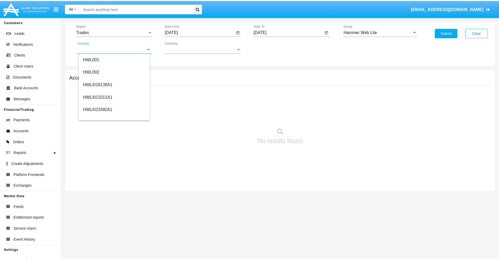
scroll to position [80, 0]
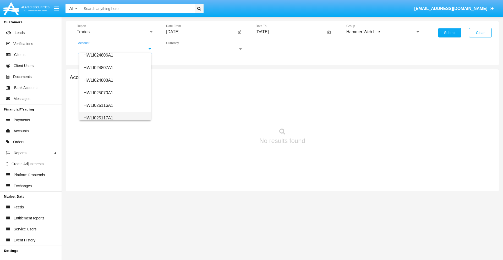
click at [98, 118] on span "HWLI025117A1" at bounding box center [98, 118] width 30 height 4
type input "HWLI025117A1"
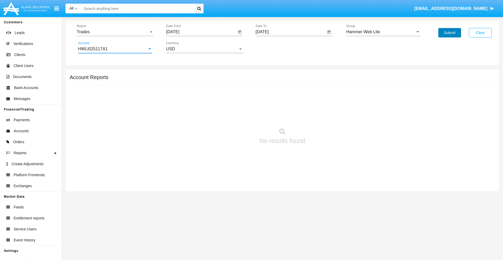
click at [449, 33] on button "Submit" at bounding box center [449, 32] width 23 height 9
click at [115, 32] on span "Report" at bounding box center [113, 32] width 72 height 5
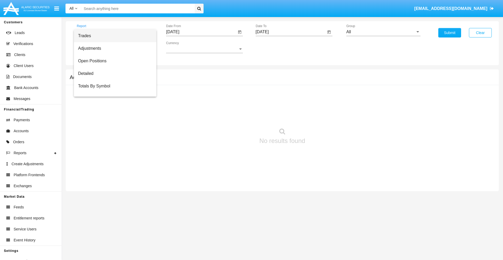
click at [113, 36] on span "Trades" at bounding box center [115, 36] width 74 height 13
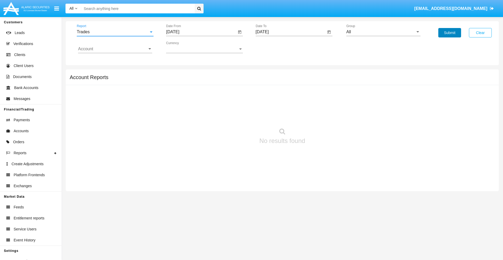
click at [449, 33] on button "Submit" at bounding box center [449, 32] width 23 height 9
click at [115, 32] on span "Report" at bounding box center [113, 32] width 72 height 5
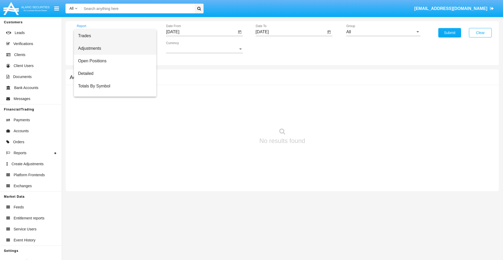
click at [113, 48] on span "Adjustments" at bounding box center [115, 48] width 74 height 13
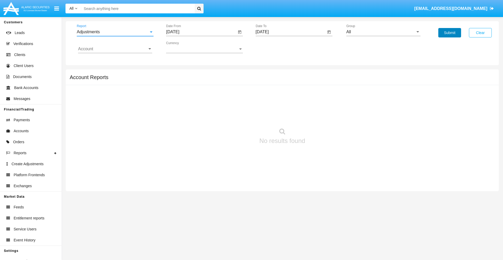
click at [449, 33] on button "Submit" at bounding box center [449, 32] width 23 height 9
click at [115, 32] on span "Report" at bounding box center [113, 32] width 72 height 5
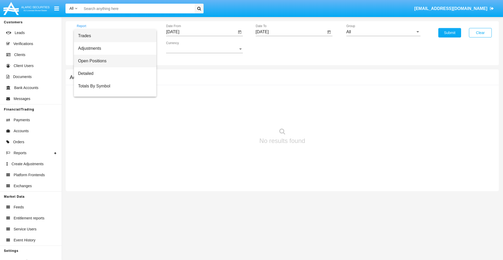
click at [113, 61] on span "Open Positions" at bounding box center [115, 61] width 74 height 13
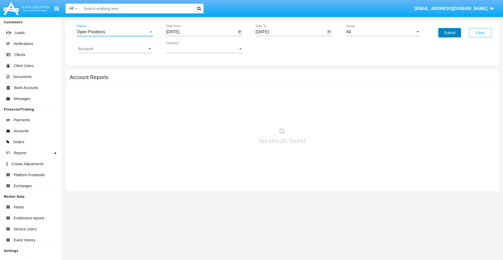
click at [449, 33] on button "Submit" at bounding box center [449, 32] width 23 height 9
click at [115, 32] on span "Report" at bounding box center [113, 32] width 72 height 5
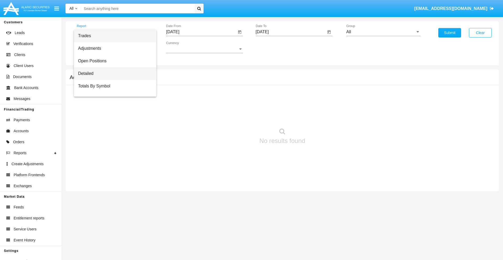
click at [113, 74] on span "Detailed" at bounding box center [115, 73] width 74 height 13
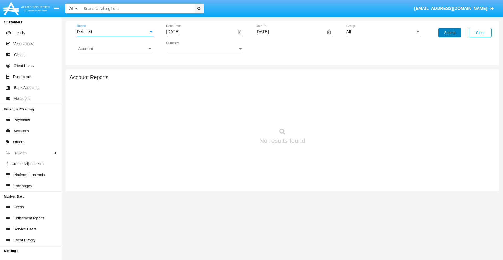
click at [449, 33] on button "Submit" at bounding box center [449, 32] width 23 height 9
click at [115, 32] on span "Report" at bounding box center [113, 32] width 72 height 5
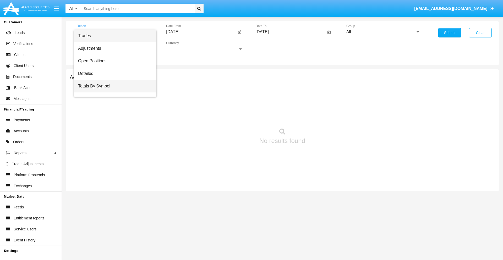
click at [113, 86] on span "Totals By Symbol" at bounding box center [115, 86] width 74 height 13
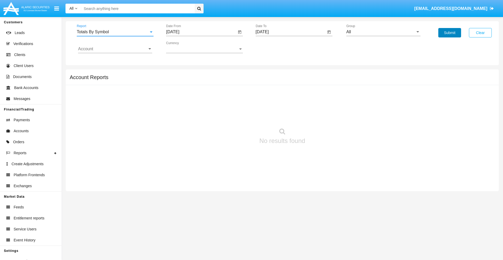
click at [449, 33] on button "Submit" at bounding box center [449, 32] width 23 height 9
click at [115, 32] on span "Report" at bounding box center [113, 32] width 72 height 5
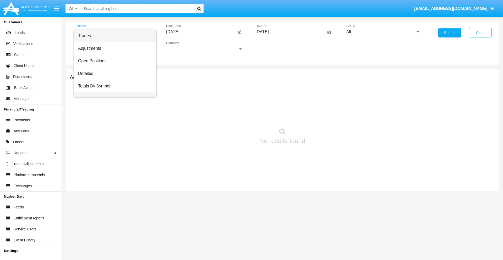
click at [113, 92] on span "Totals By Date" at bounding box center [115, 98] width 74 height 13
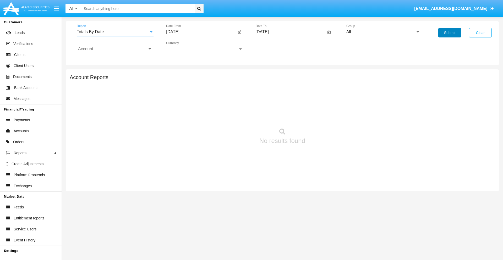
click at [449, 33] on button "Submit" at bounding box center [449, 32] width 23 height 9
click at [115, 32] on span "Report" at bounding box center [113, 32] width 72 height 5
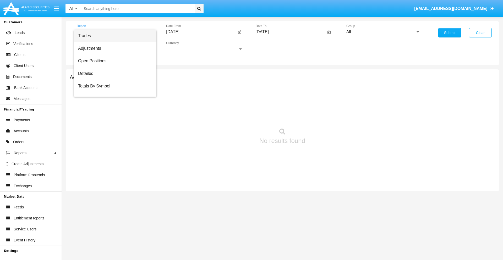
scroll to position [21, 0]
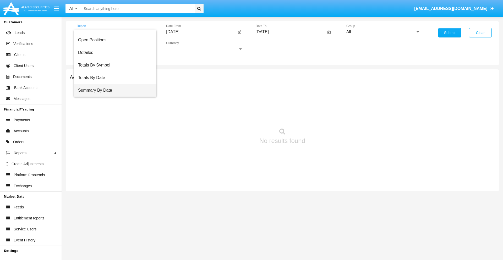
click at [113, 90] on span "Summary By Date" at bounding box center [115, 90] width 74 height 13
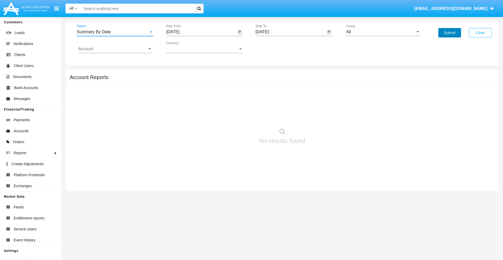
click at [449, 33] on button "Submit" at bounding box center [449, 32] width 23 height 9
